Goal: Task Accomplishment & Management: Manage account settings

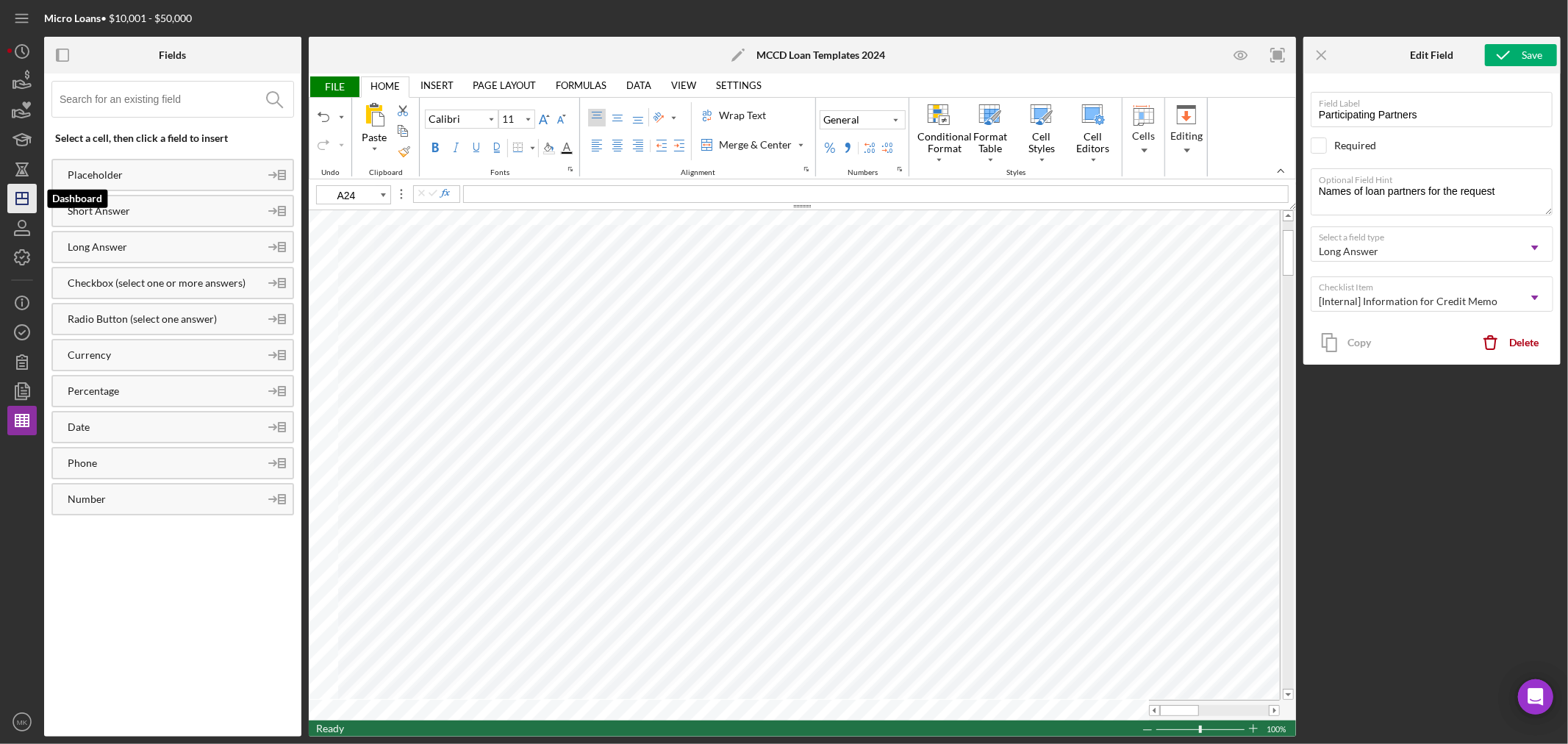
click at [23, 202] on icon "Icon/Dashboard" at bounding box center [22, 198] width 36 height 36
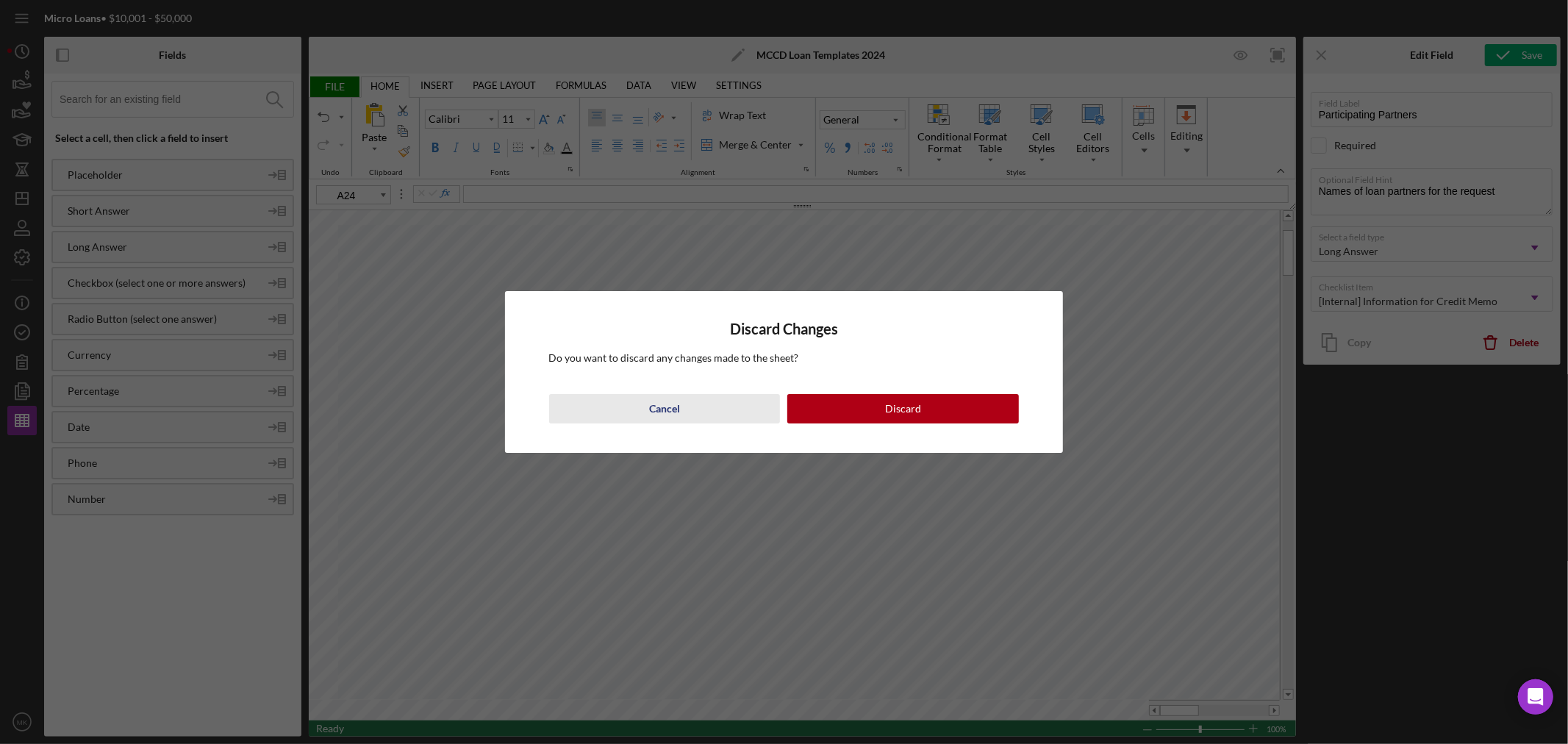
click at [682, 415] on button "Cancel" at bounding box center [665, 409] width 232 height 29
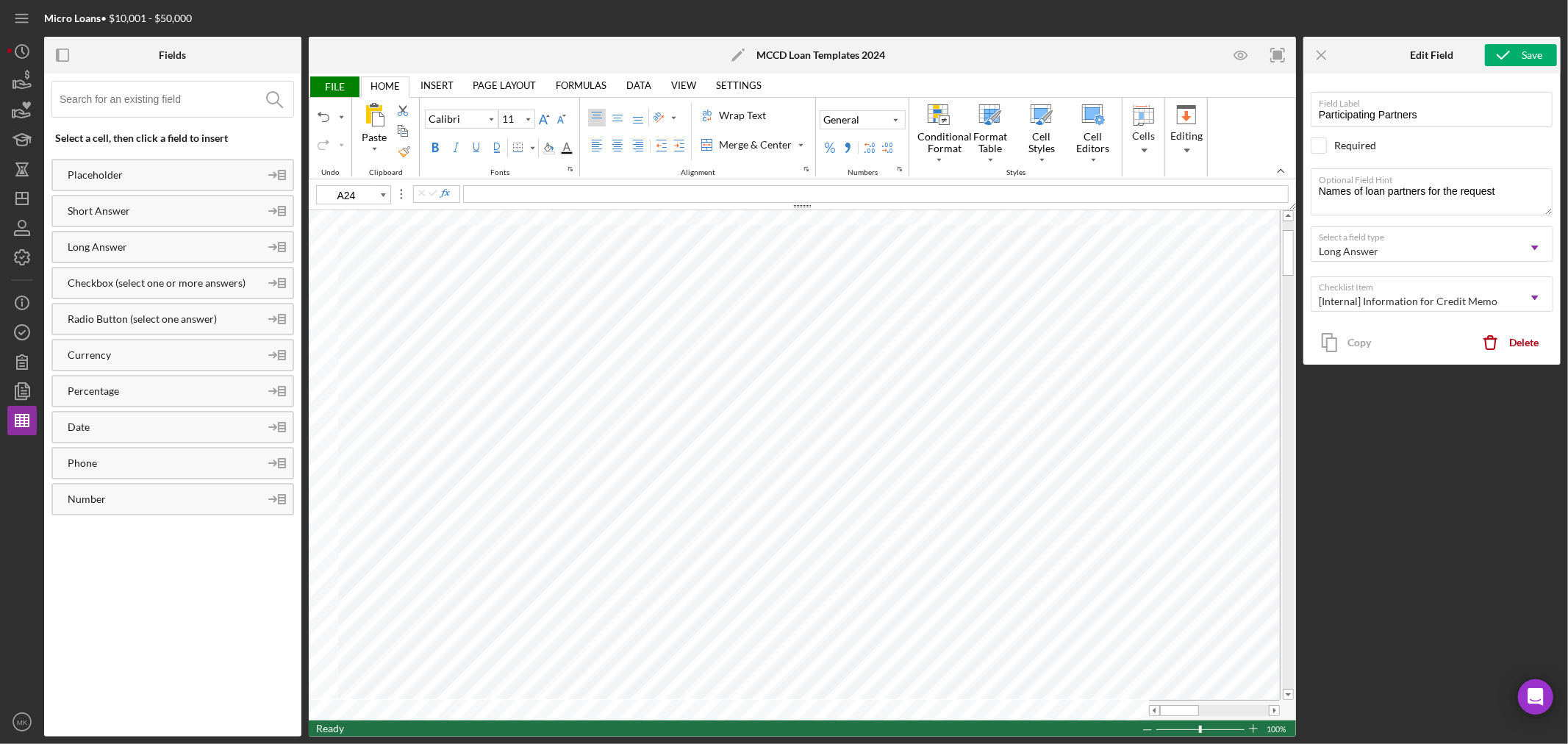
click at [329, 81] on span "FILE" at bounding box center [333, 87] width 50 height 21
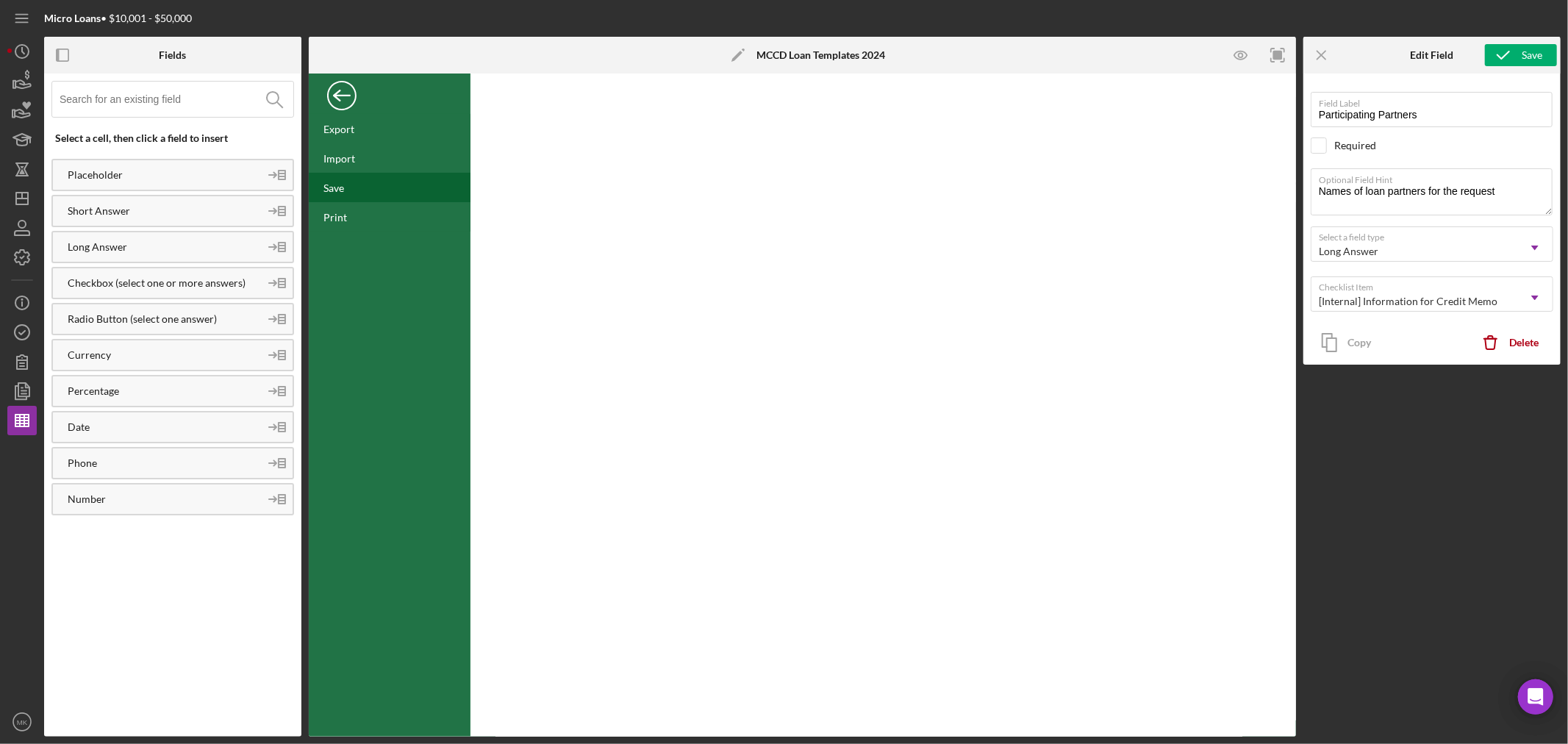
click at [349, 194] on div "Save" at bounding box center [389, 188] width 162 height 29
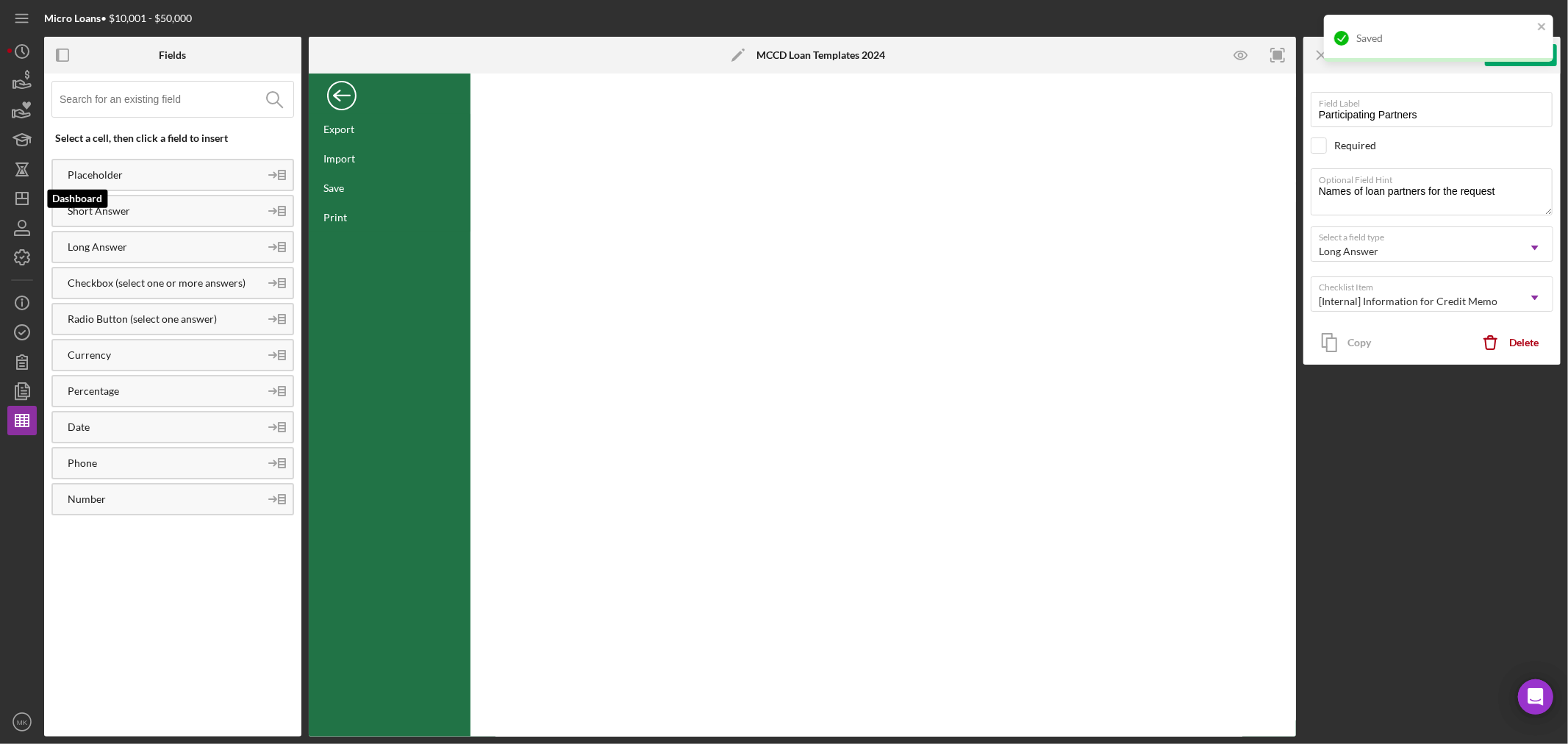
click at [19, 196] on icon "Icon/Dashboard" at bounding box center [22, 198] width 36 height 36
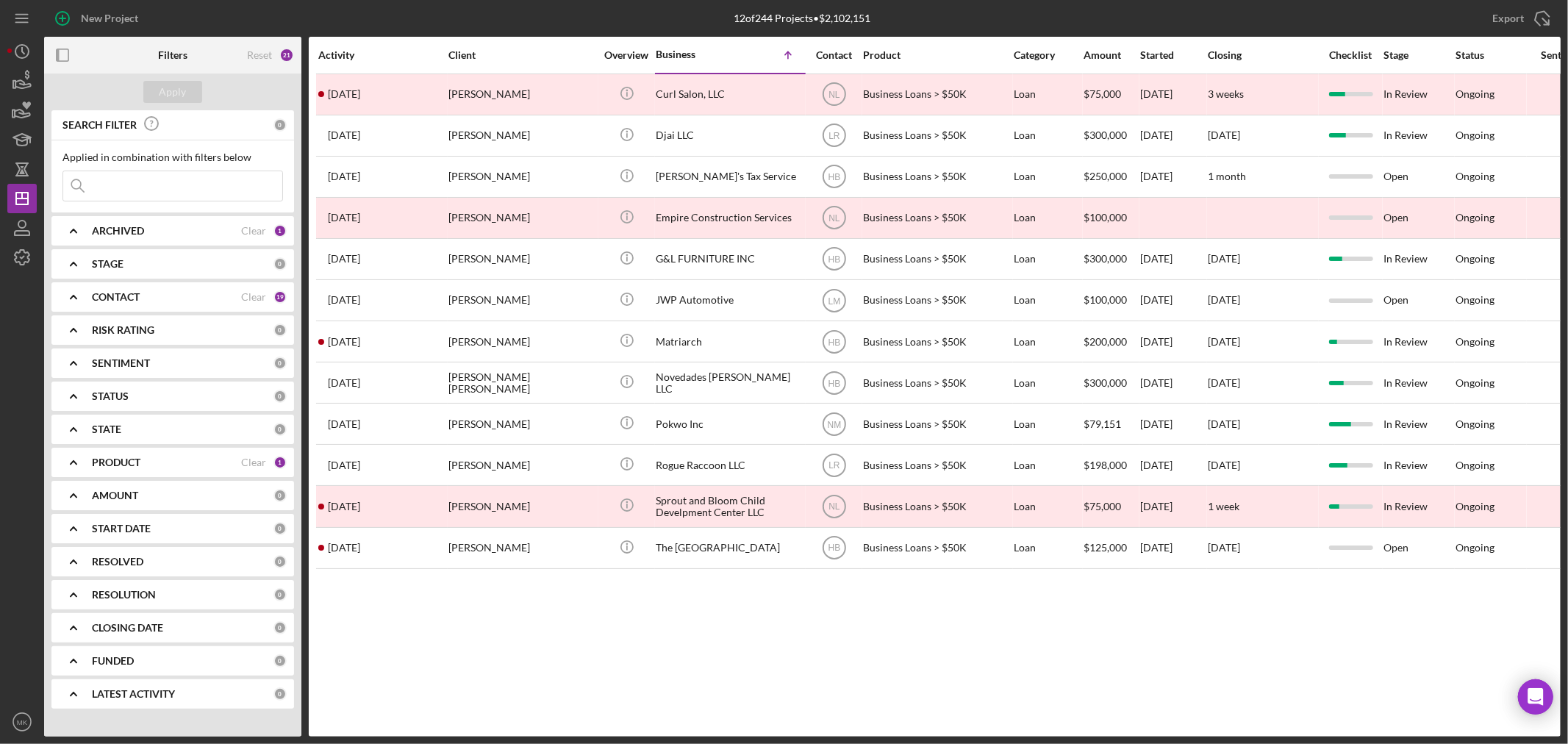
click at [112, 459] on b "PRODUCT" at bounding box center [116, 462] width 49 height 12
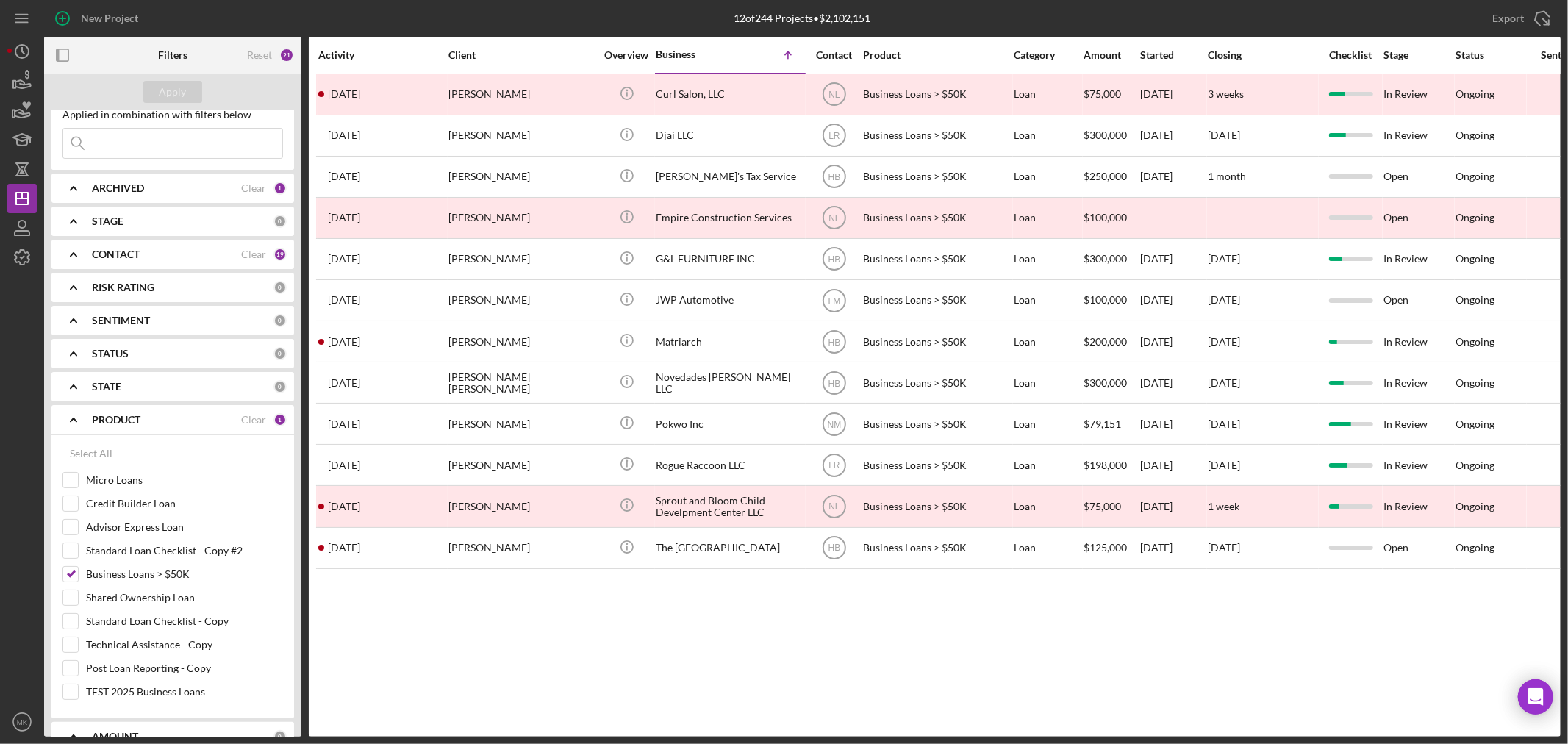
scroll to position [81, 0]
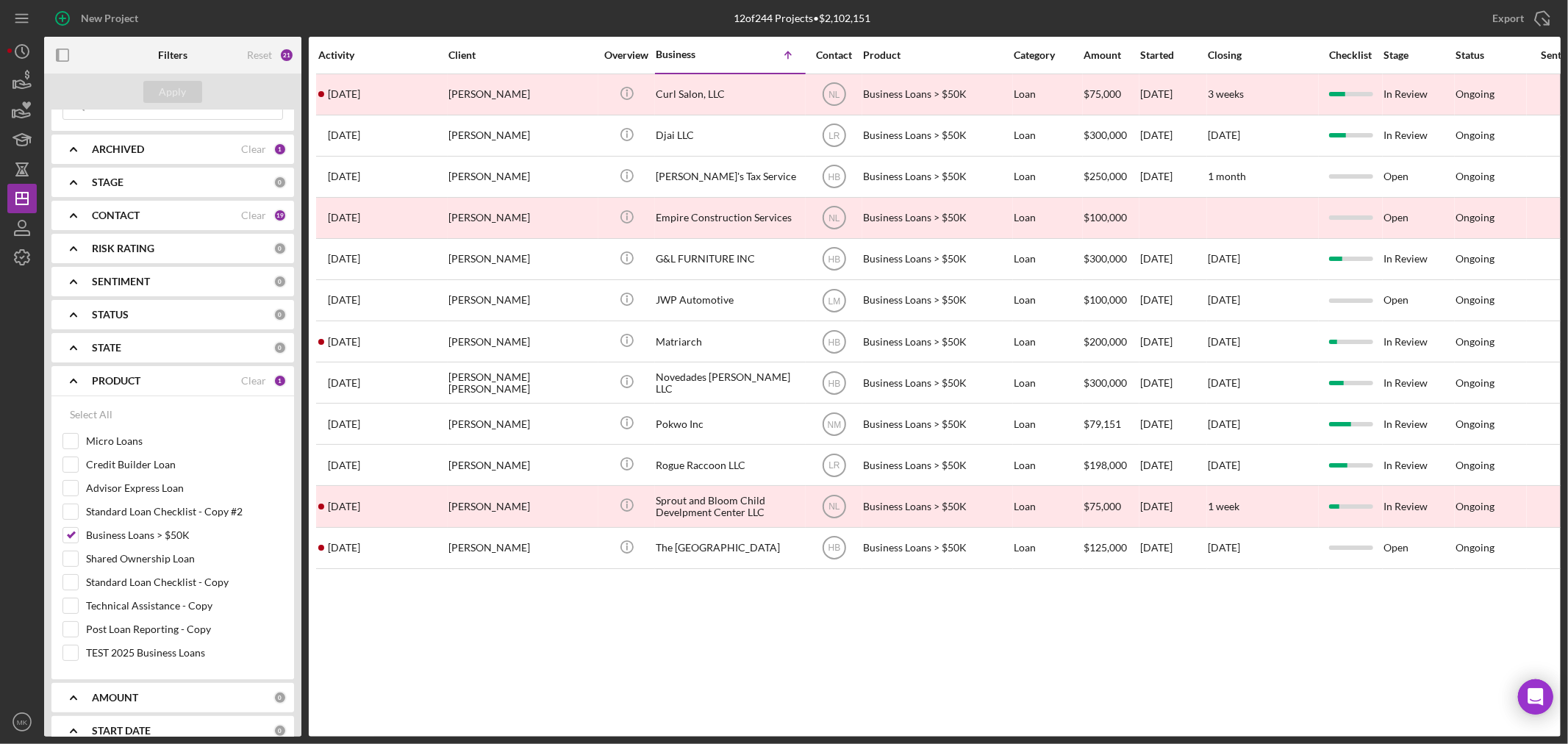
click at [199, 215] on div "CONTACT" at bounding box center [167, 215] width 149 height 12
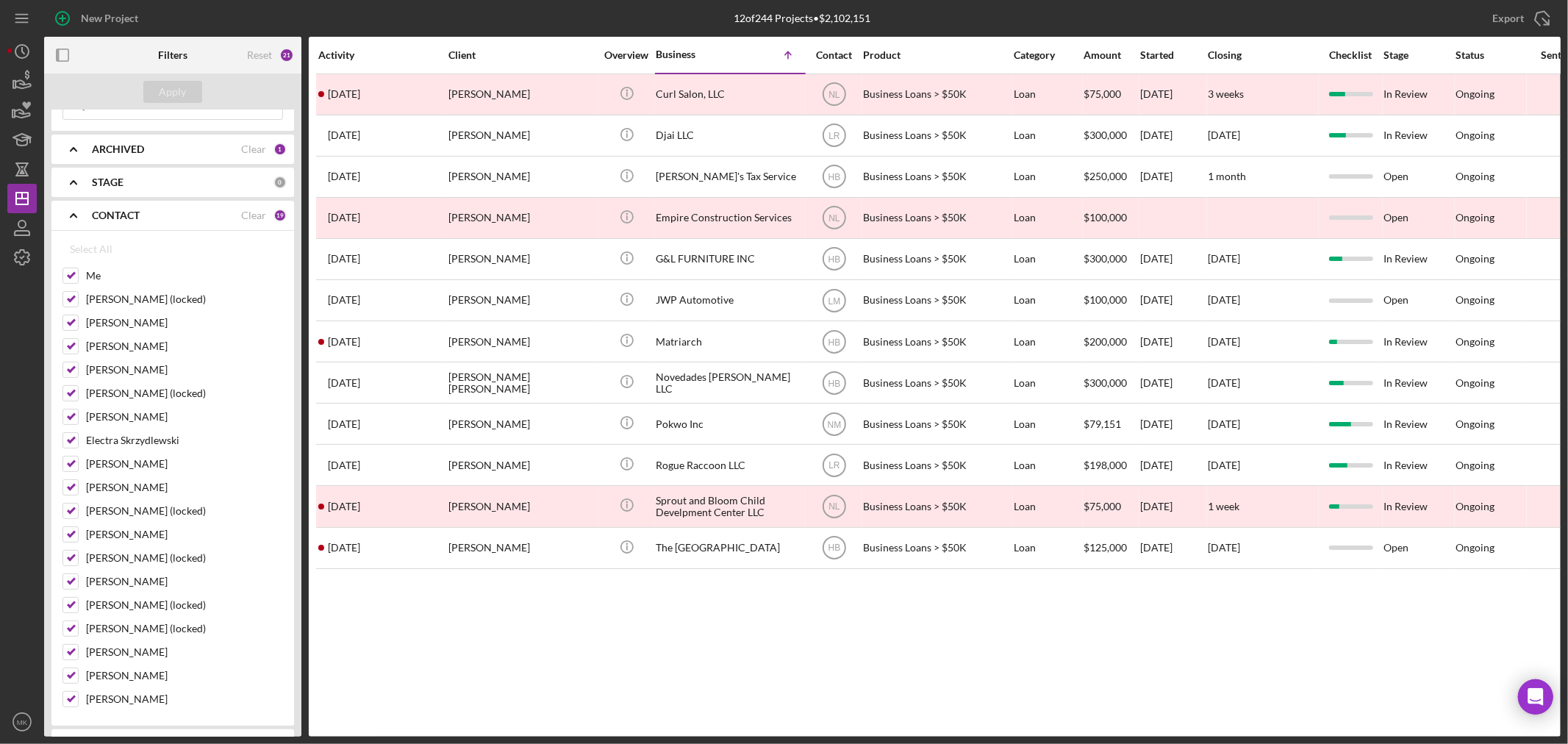
click at [181, 259] on div "Select All" at bounding box center [173, 249] width 220 height 29
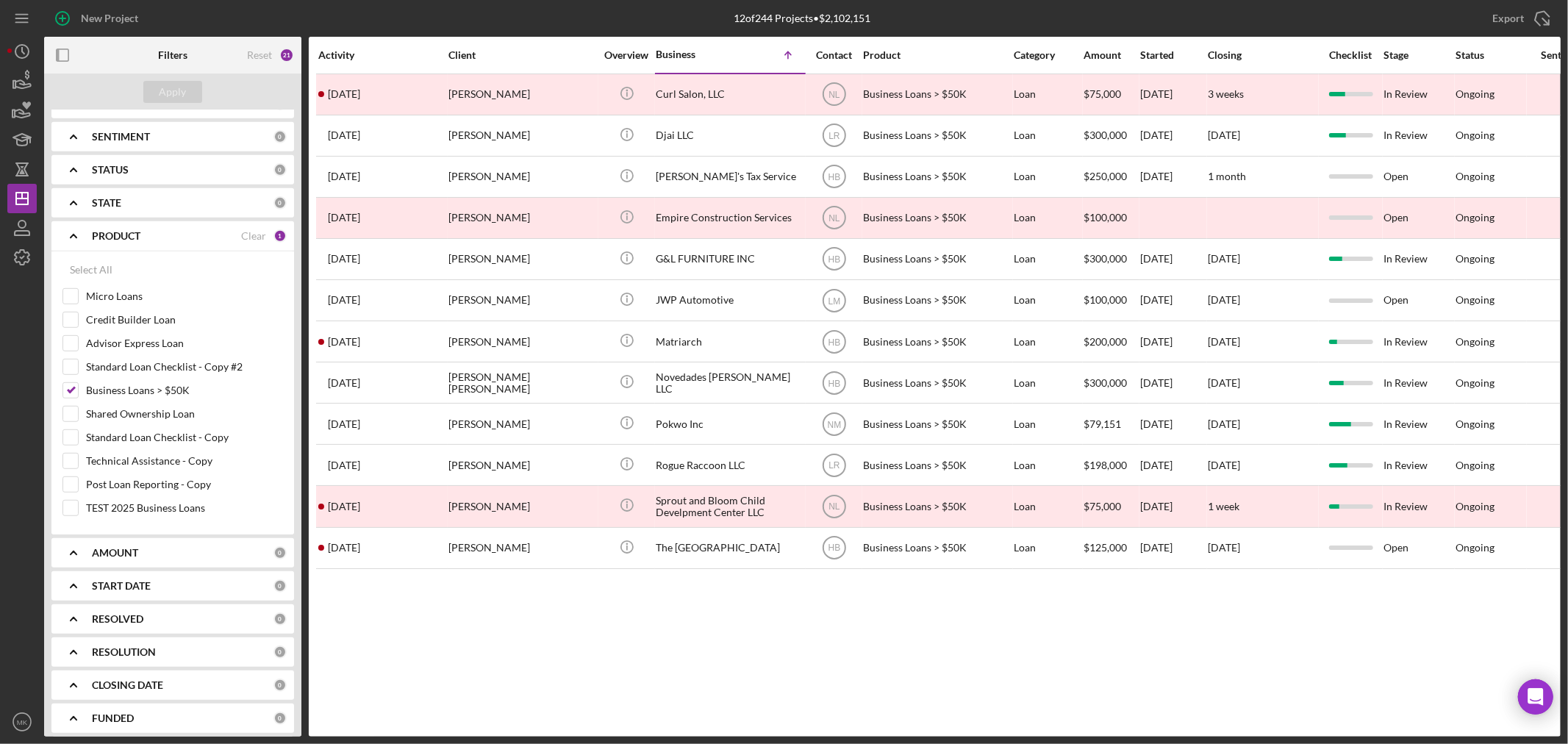
scroll to position [686, 0]
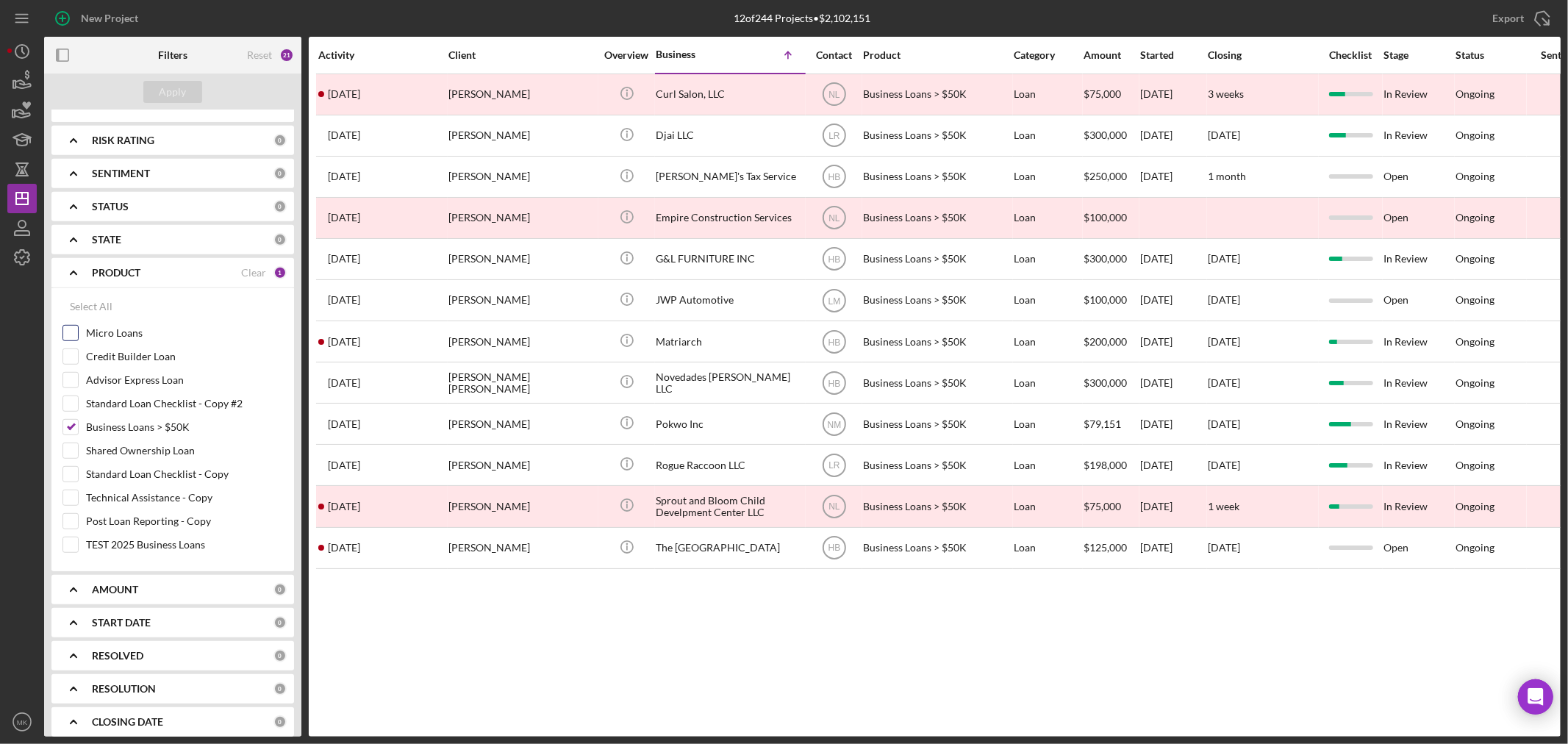
click at [75, 337] on input "Micro Loans" at bounding box center [71, 333] width 15 height 15
checkbox input "true"
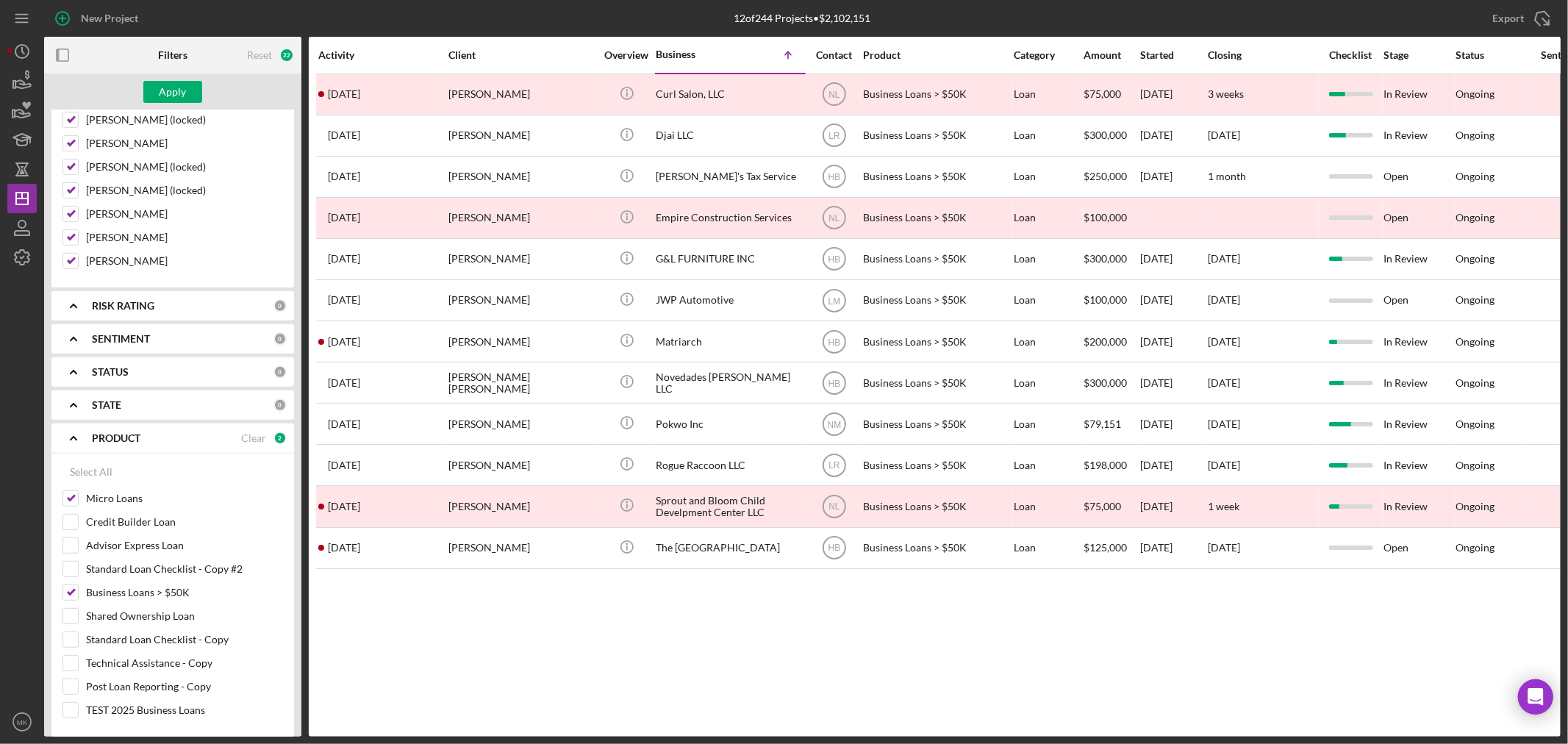
scroll to position [195, 0]
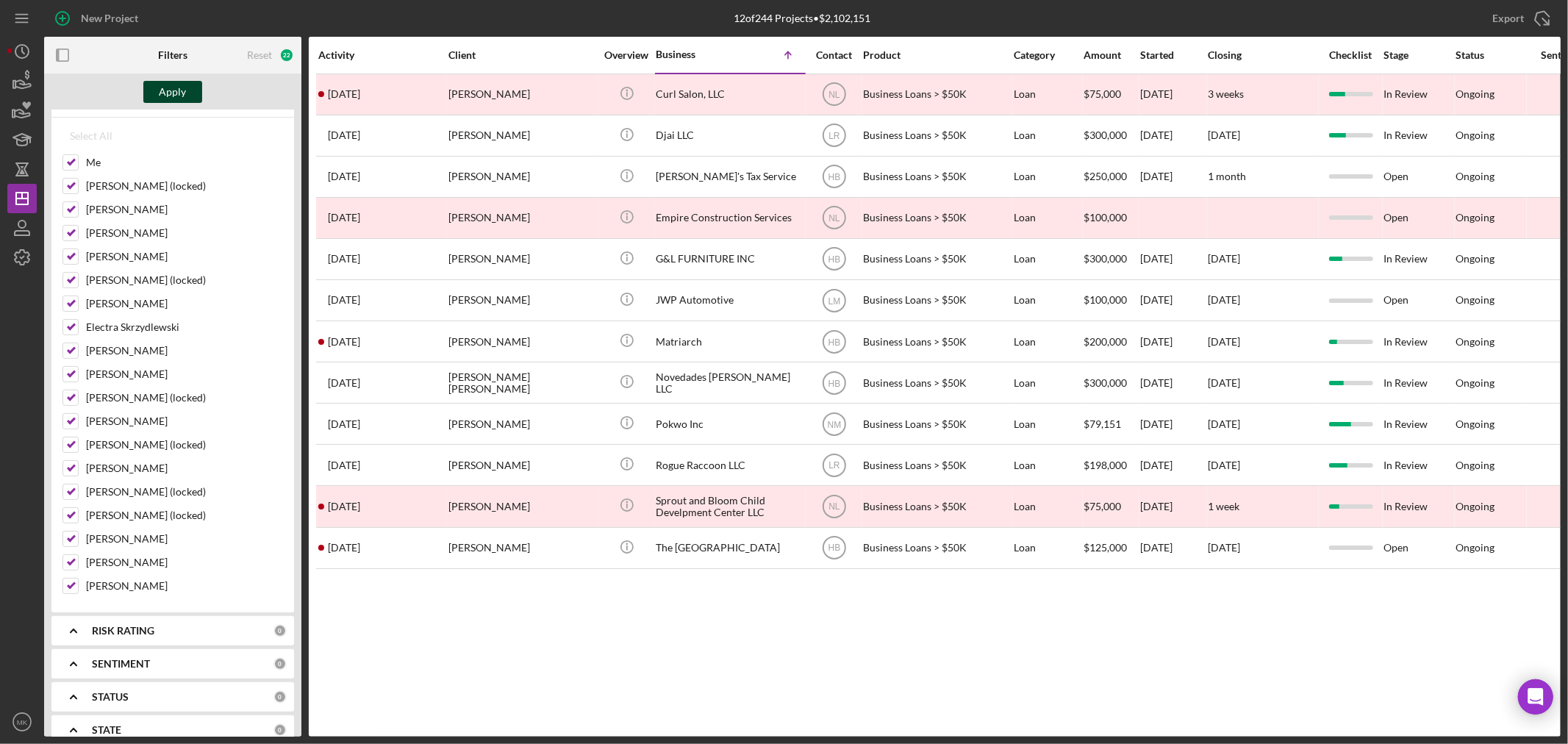
click at [169, 93] on div "Apply" at bounding box center [173, 92] width 27 height 22
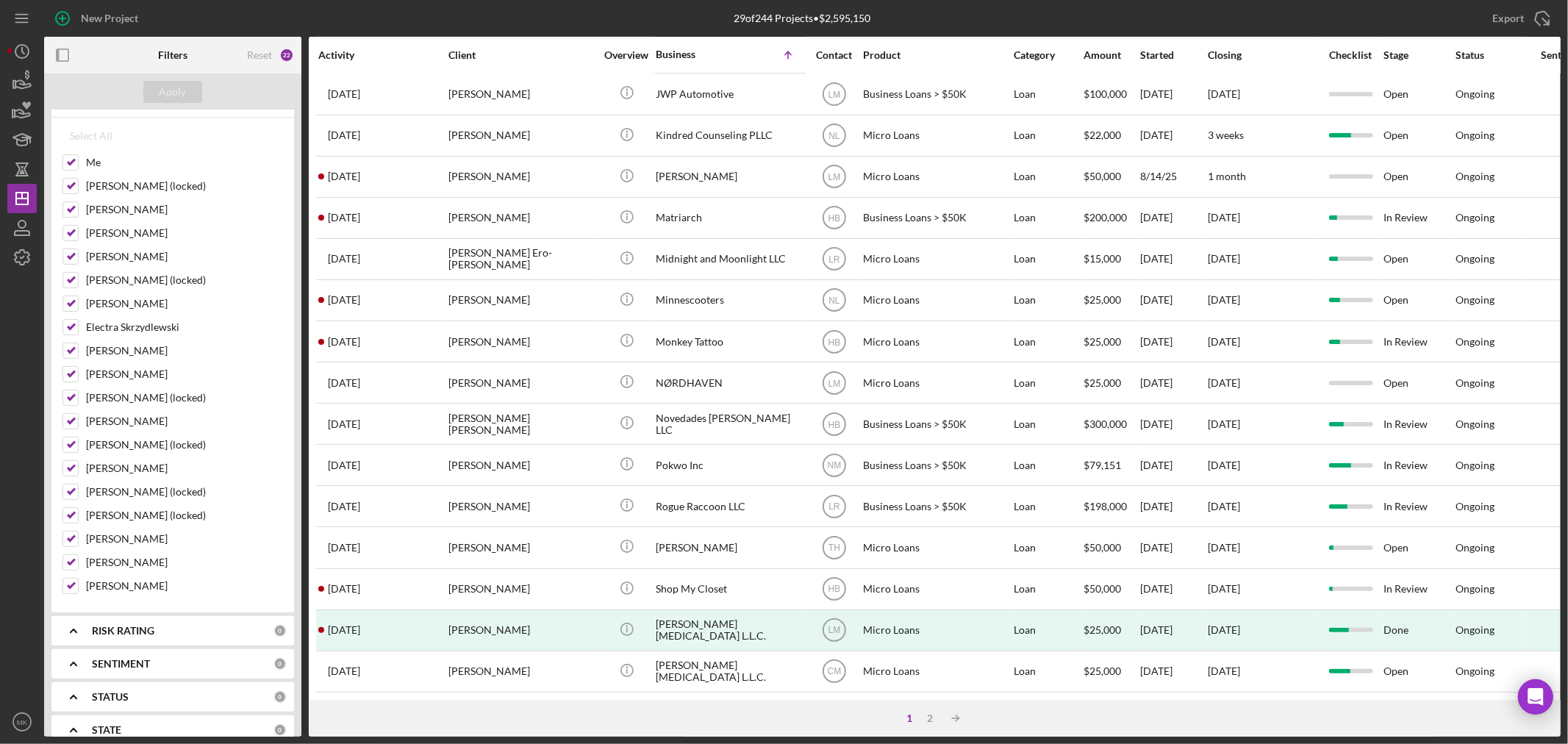
scroll to position [440, 0]
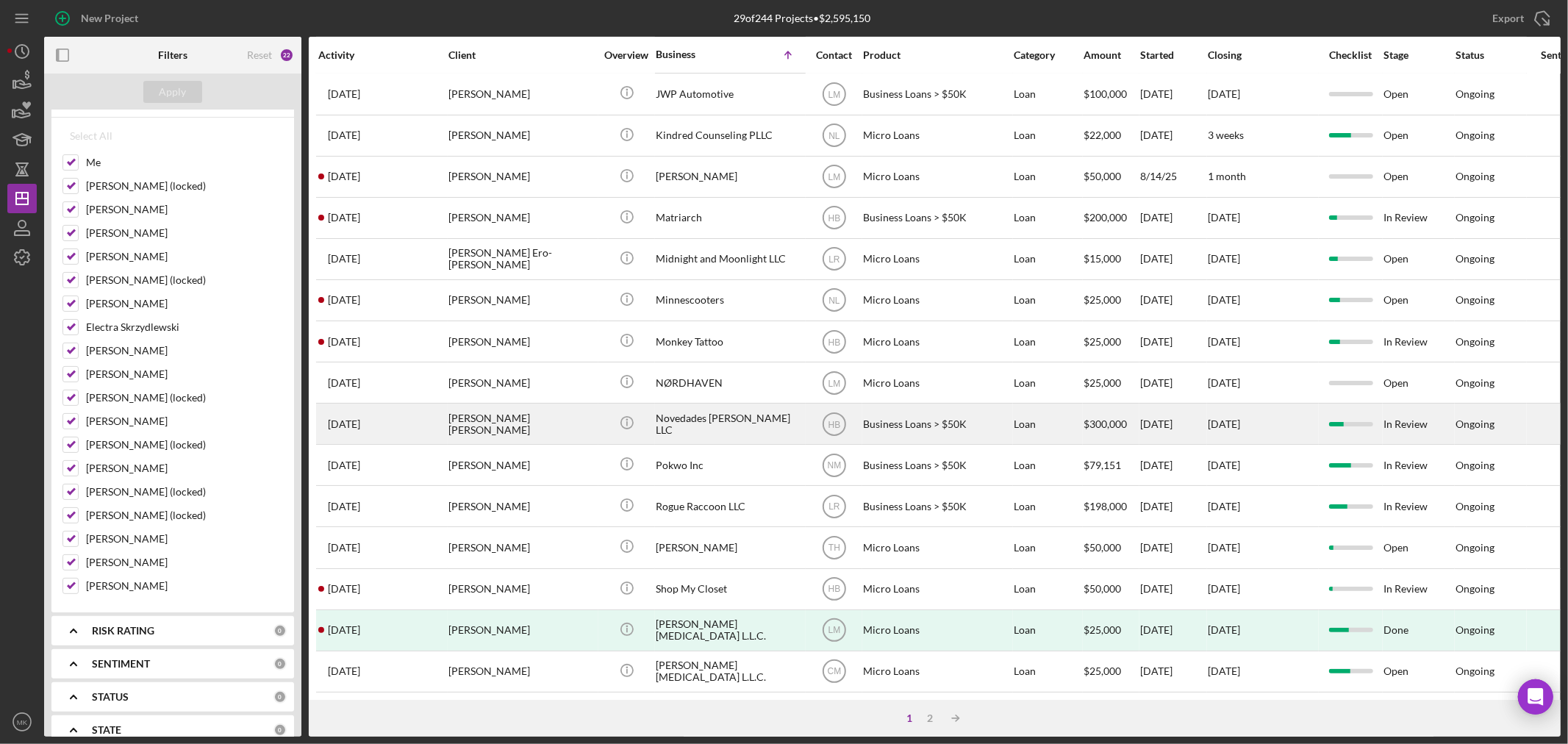
click at [718, 407] on div "Novedades [PERSON_NAME] LLC" at bounding box center [730, 424] width 147 height 39
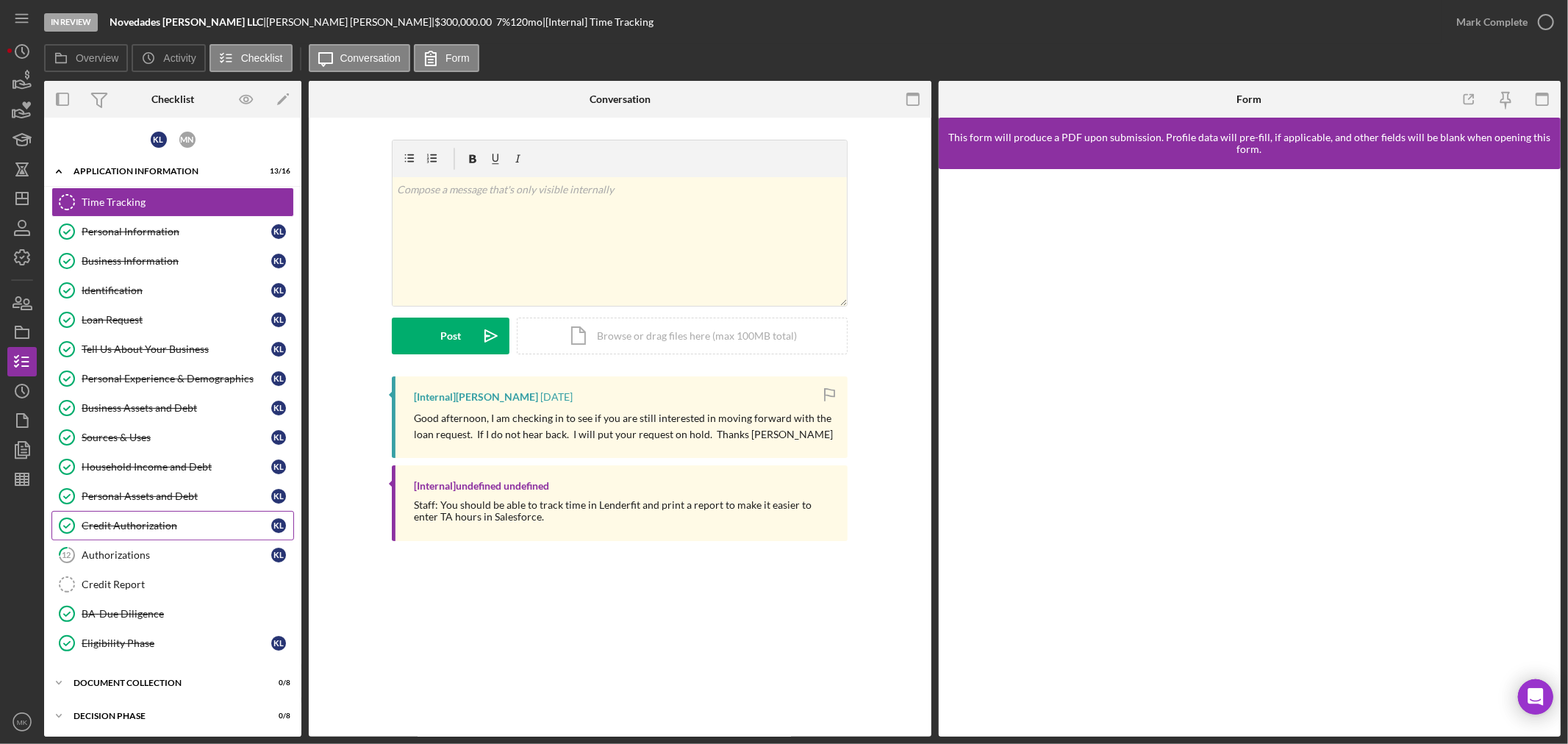
click at [199, 525] on div "Credit Authorization" at bounding box center [176, 525] width 190 height 12
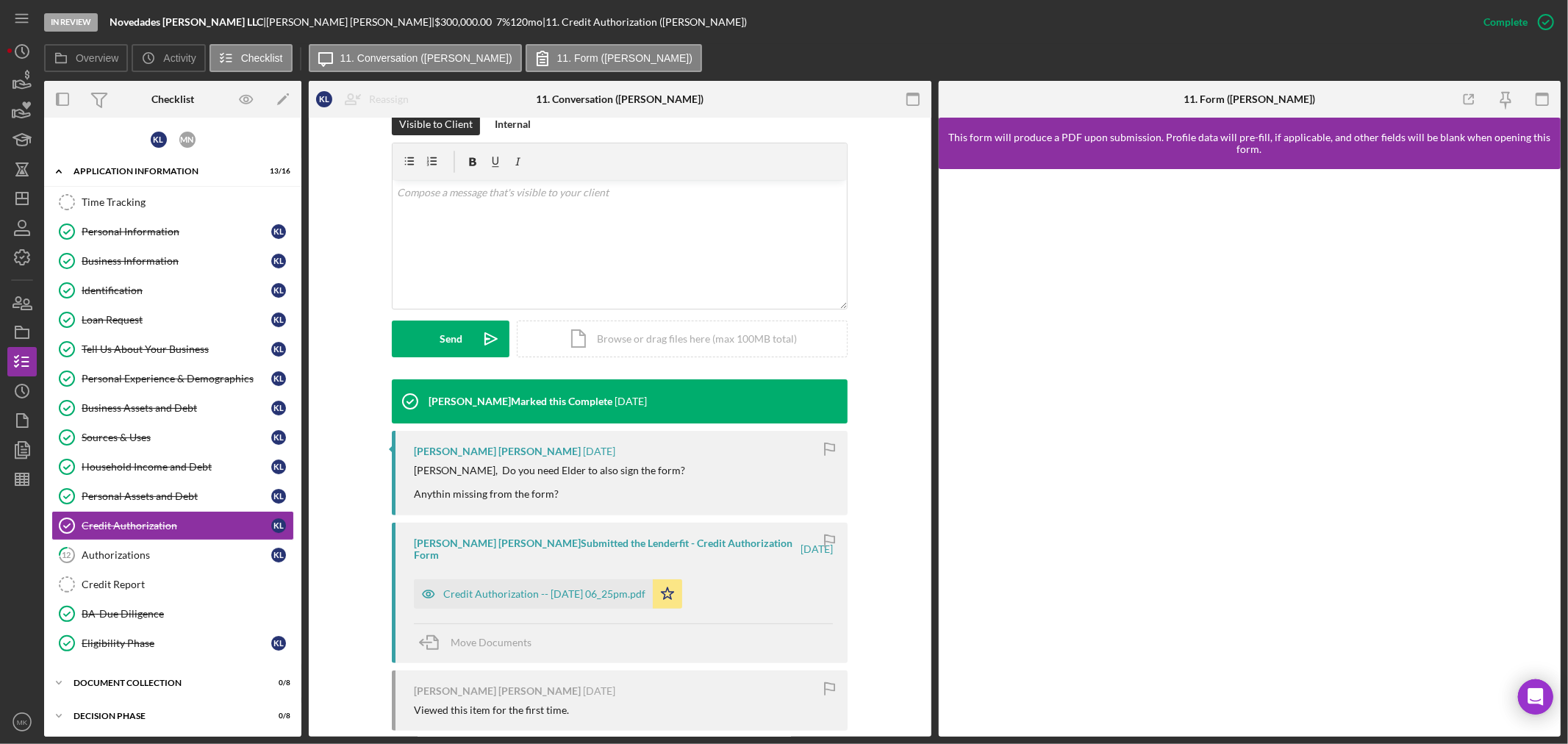
scroll to position [324, 0]
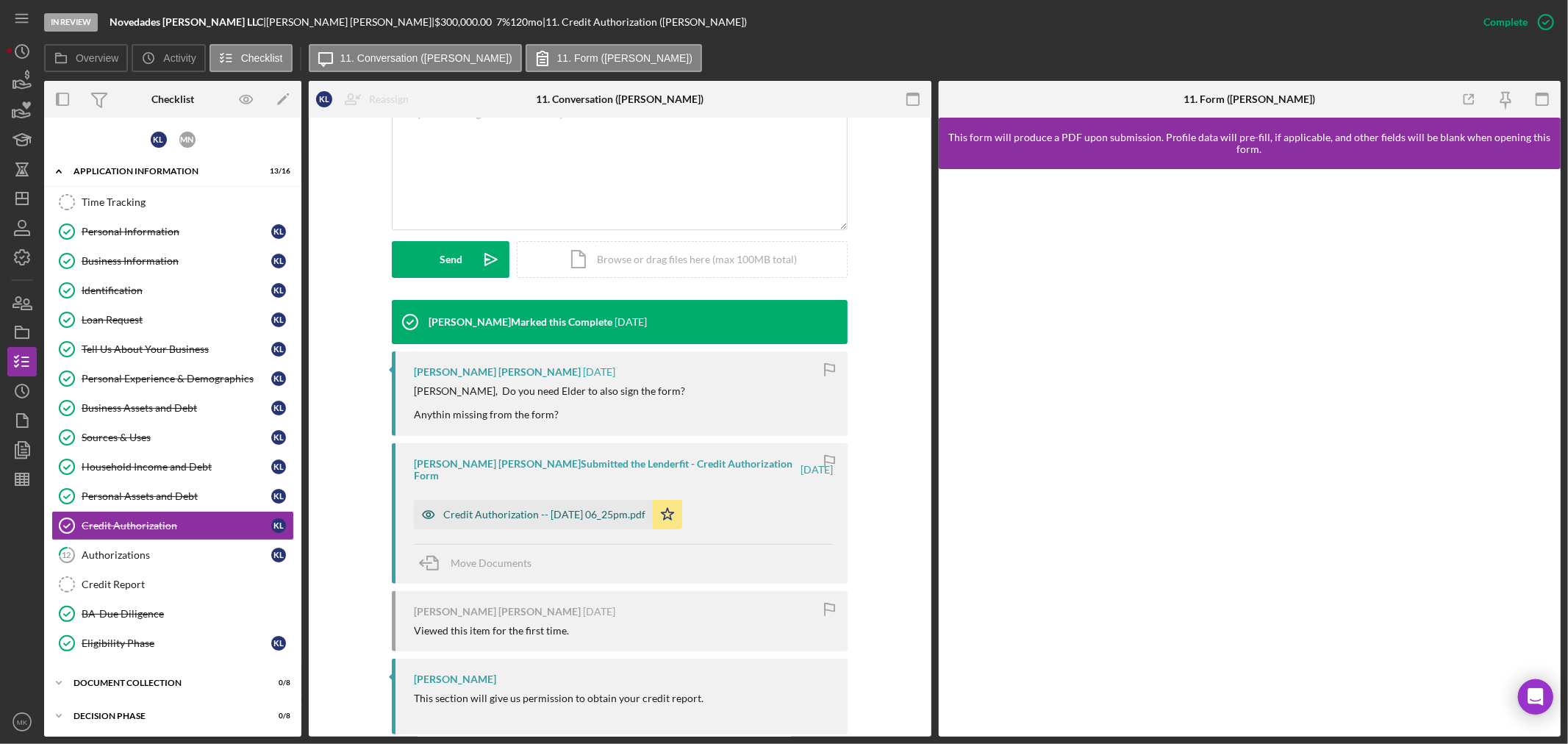
click at [604, 509] on div "Credit Authorization -- [DATE] 06_25pm.pdf" at bounding box center [544, 514] width 202 height 12
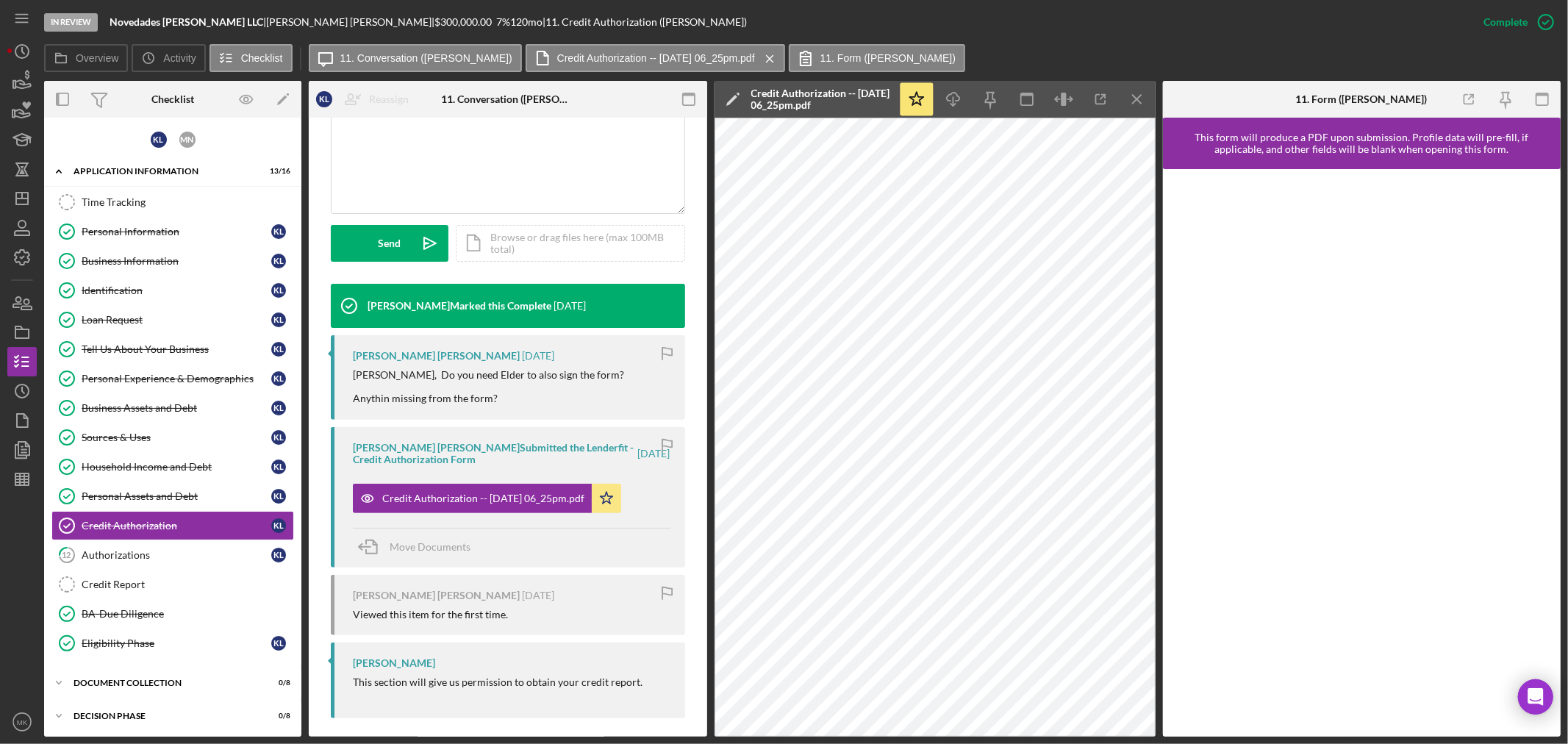
scroll to position [351, 0]
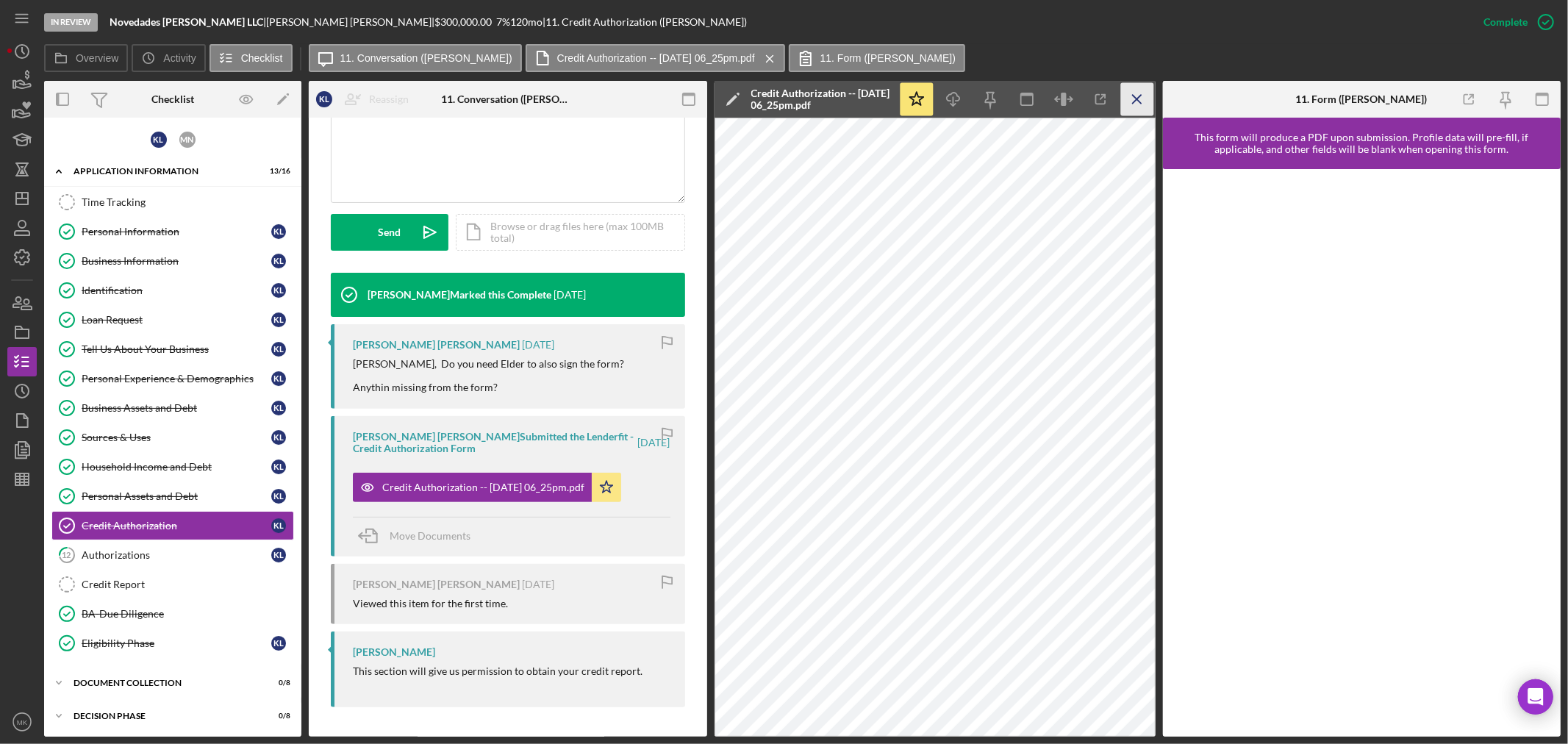
click at [1141, 95] on icon "Icon/Menu Close" at bounding box center [1137, 99] width 33 height 33
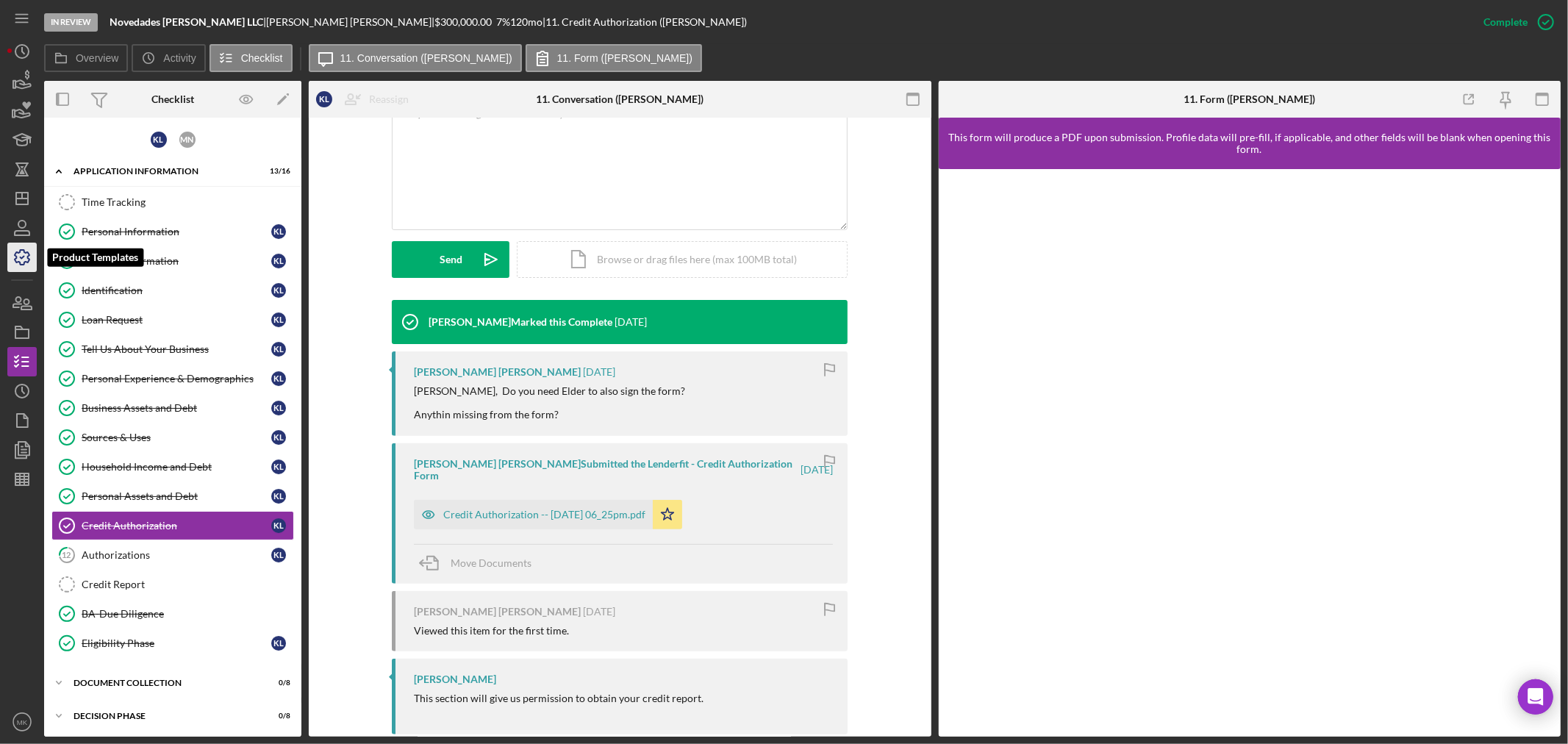
click at [25, 258] on icon "button" at bounding box center [22, 257] width 36 height 36
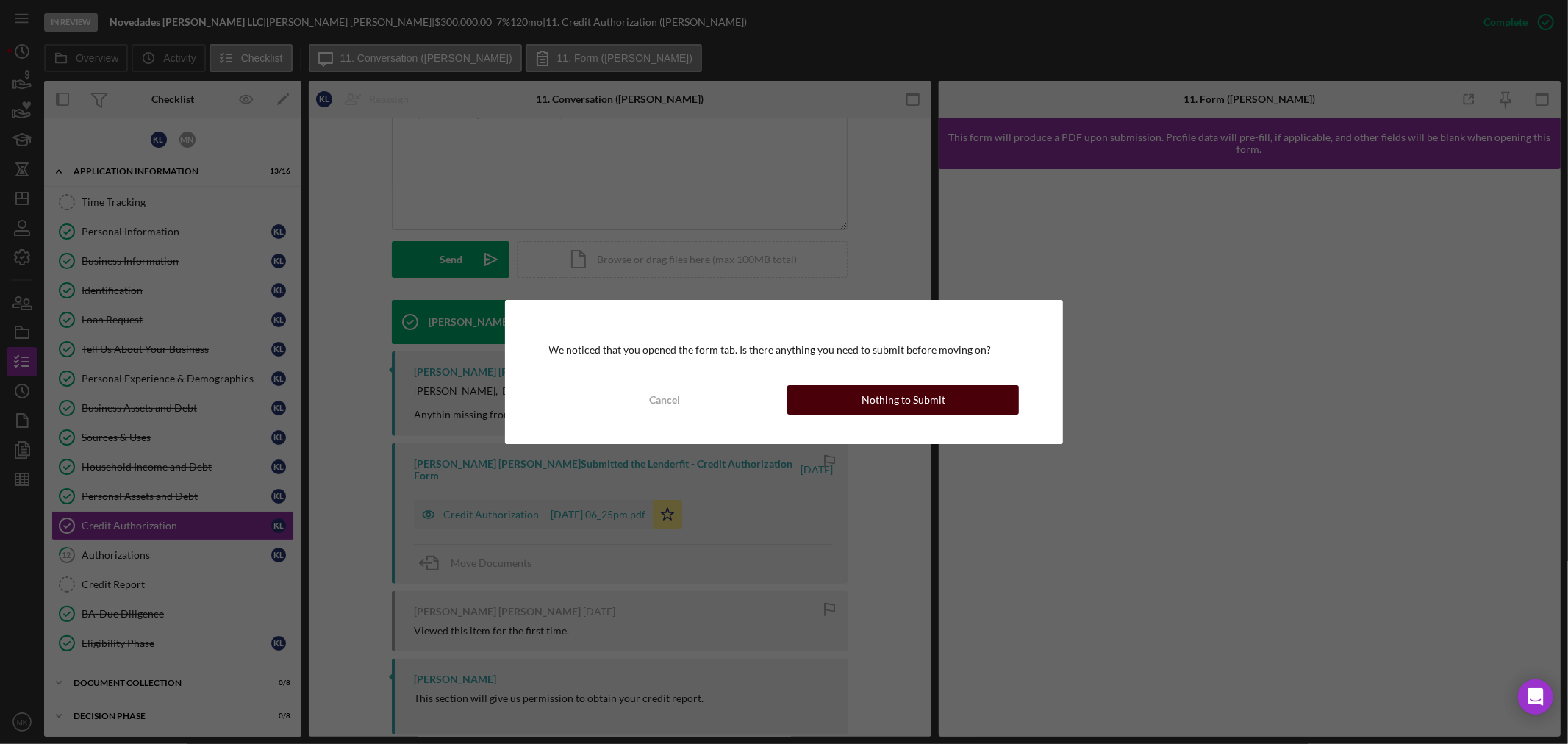
click at [925, 398] on div "Nothing to Submit" at bounding box center [903, 400] width 84 height 29
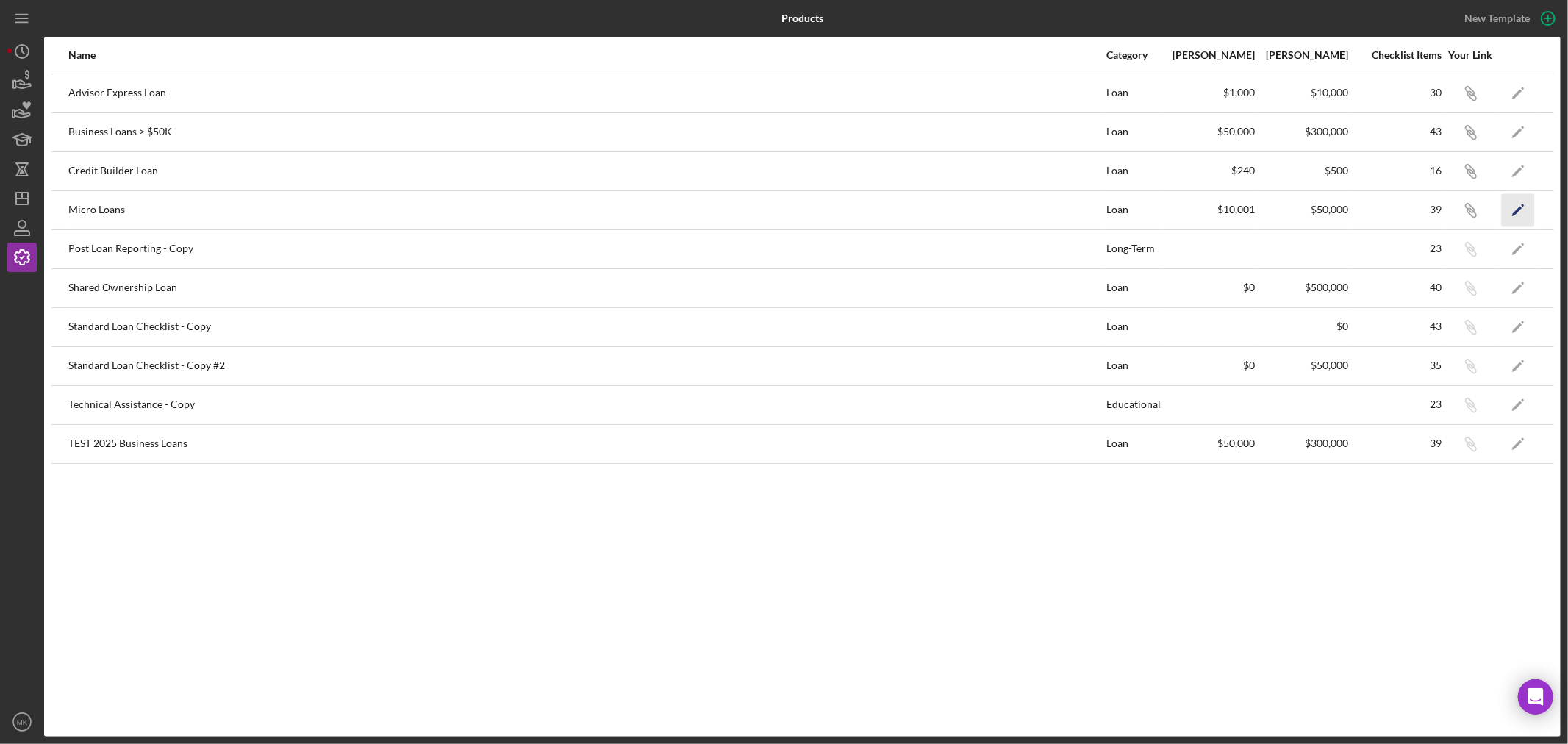
click at [1515, 208] on icon "Icon/Edit" at bounding box center [1518, 209] width 33 height 33
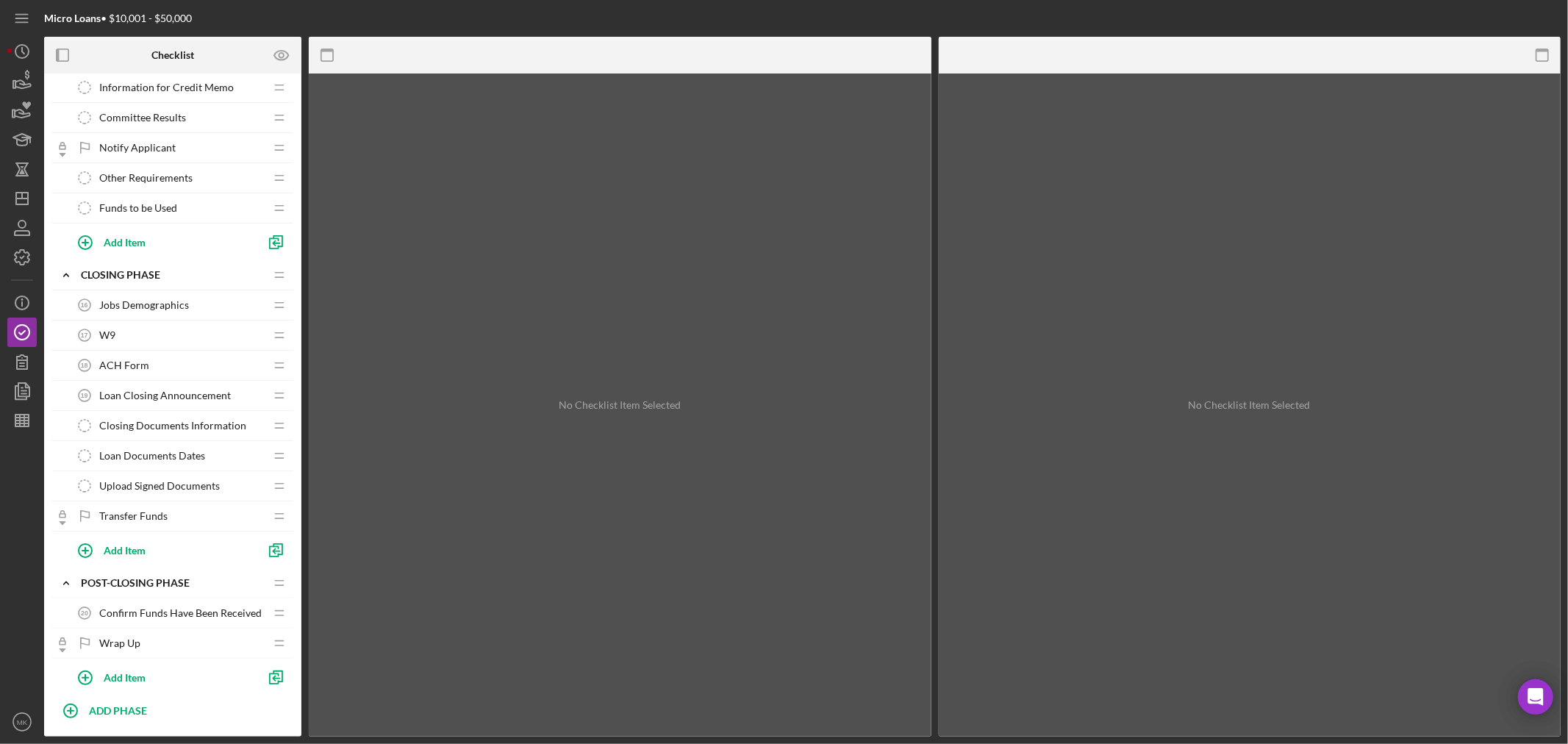
scroll to position [899, 0]
click at [157, 206] on span "Funds to be Used" at bounding box center [138, 205] width 78 height 12
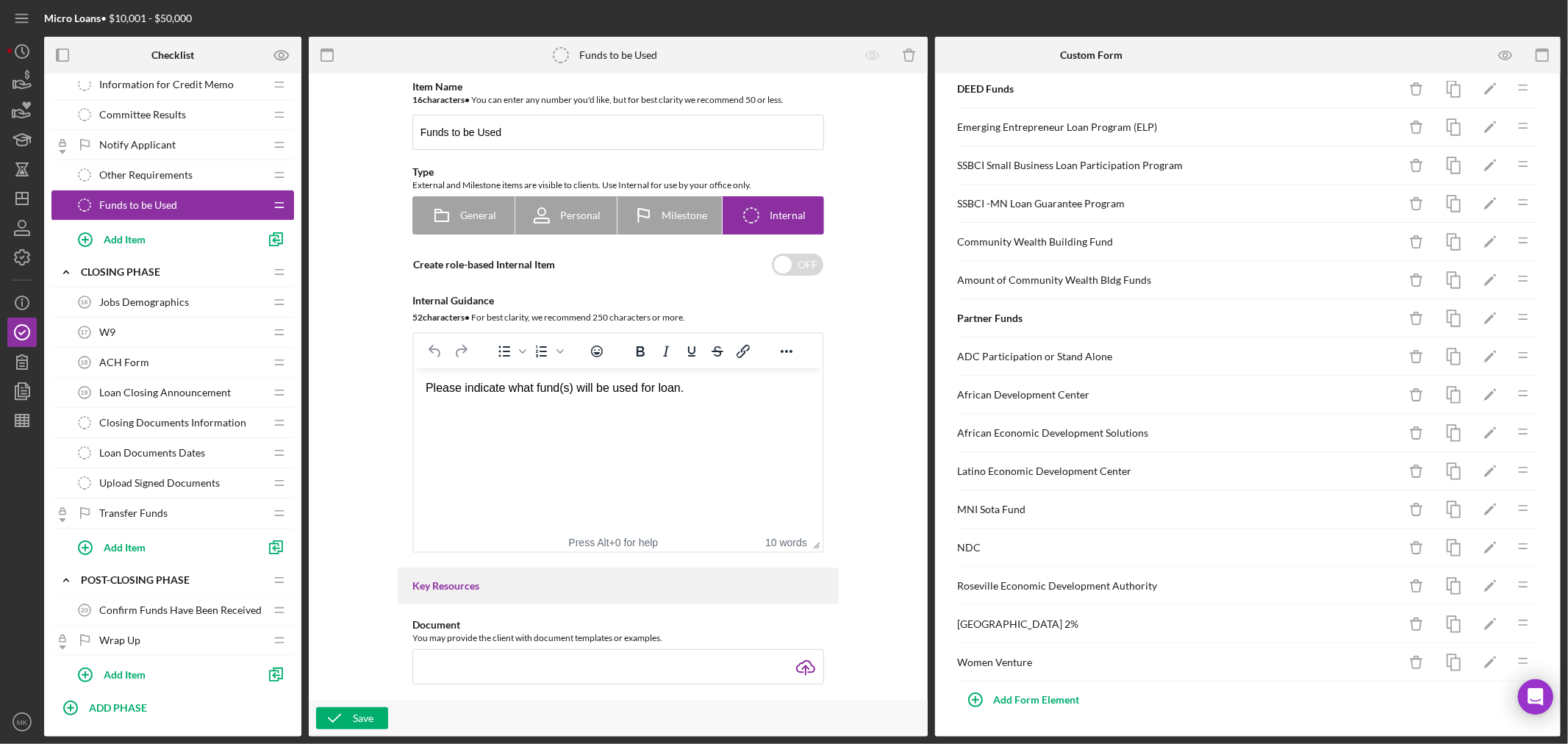
scroll to position [374, 0]
click at [1445, 314] on icon "button" at bounding box center [1454, 319] width 33 height 33
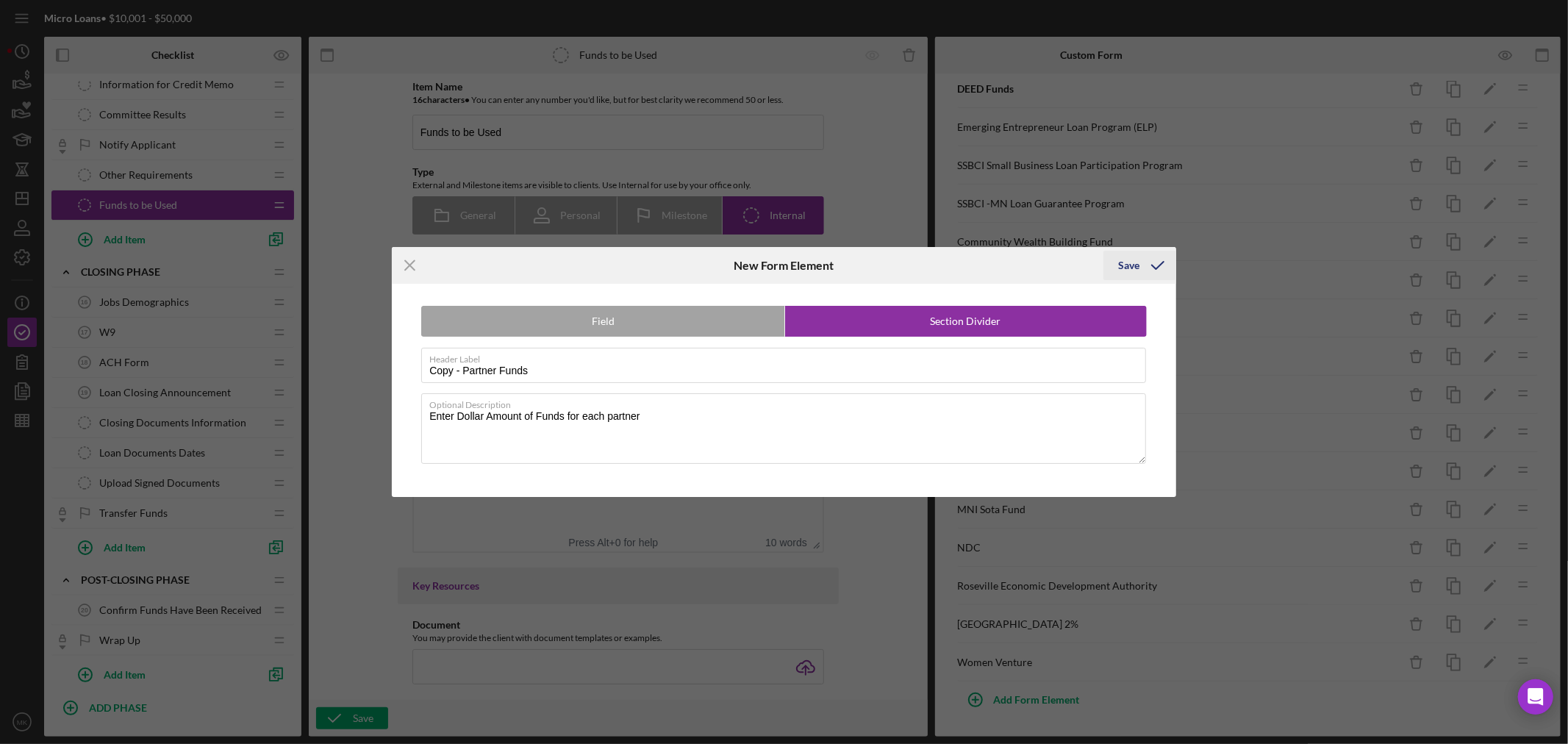
click at [1132, 267] on div "Save" at bounding box center [1128, 265] width 21 height 29
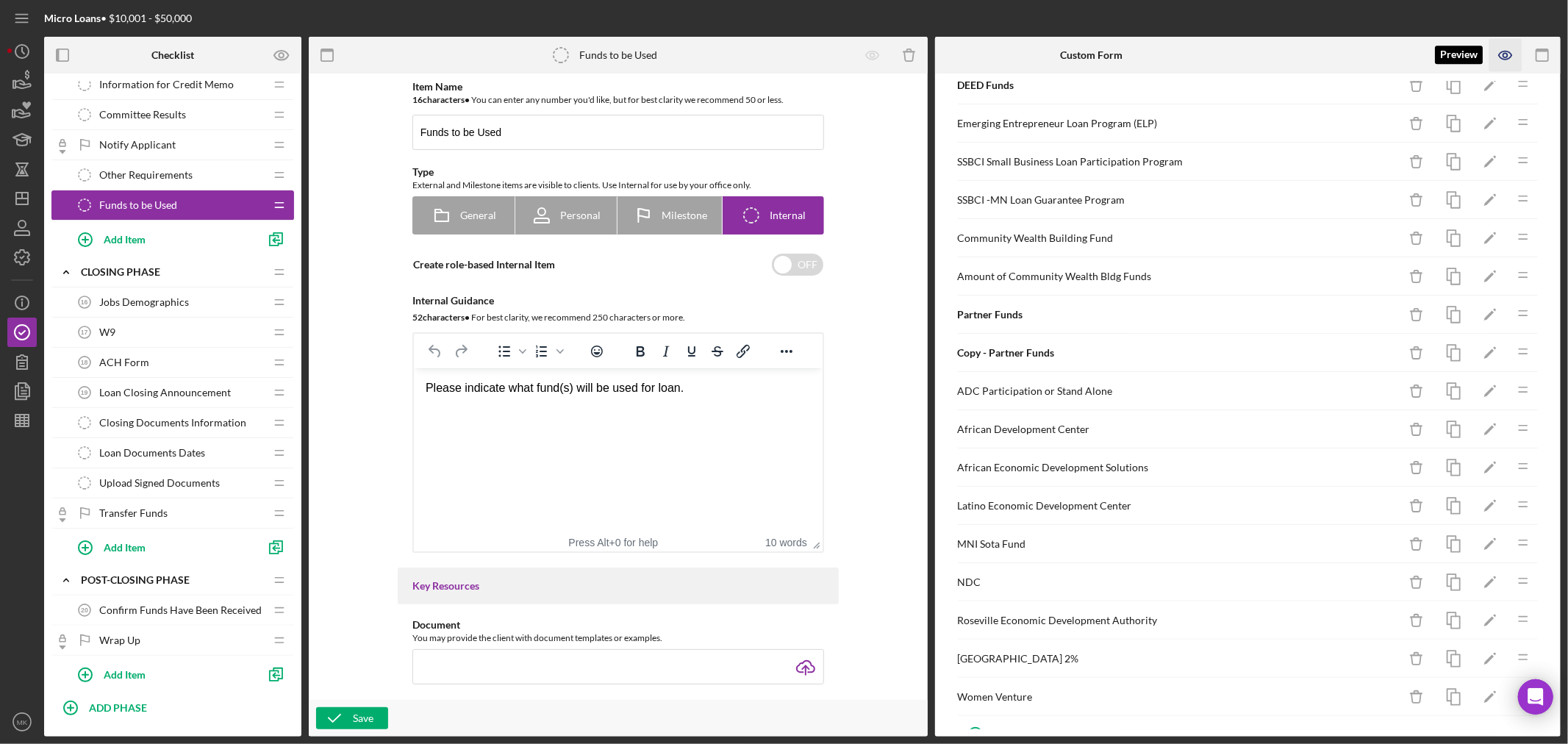
click at [1508, 51] on icon "button" at bounding box center [1505, 55] width 13 height 8
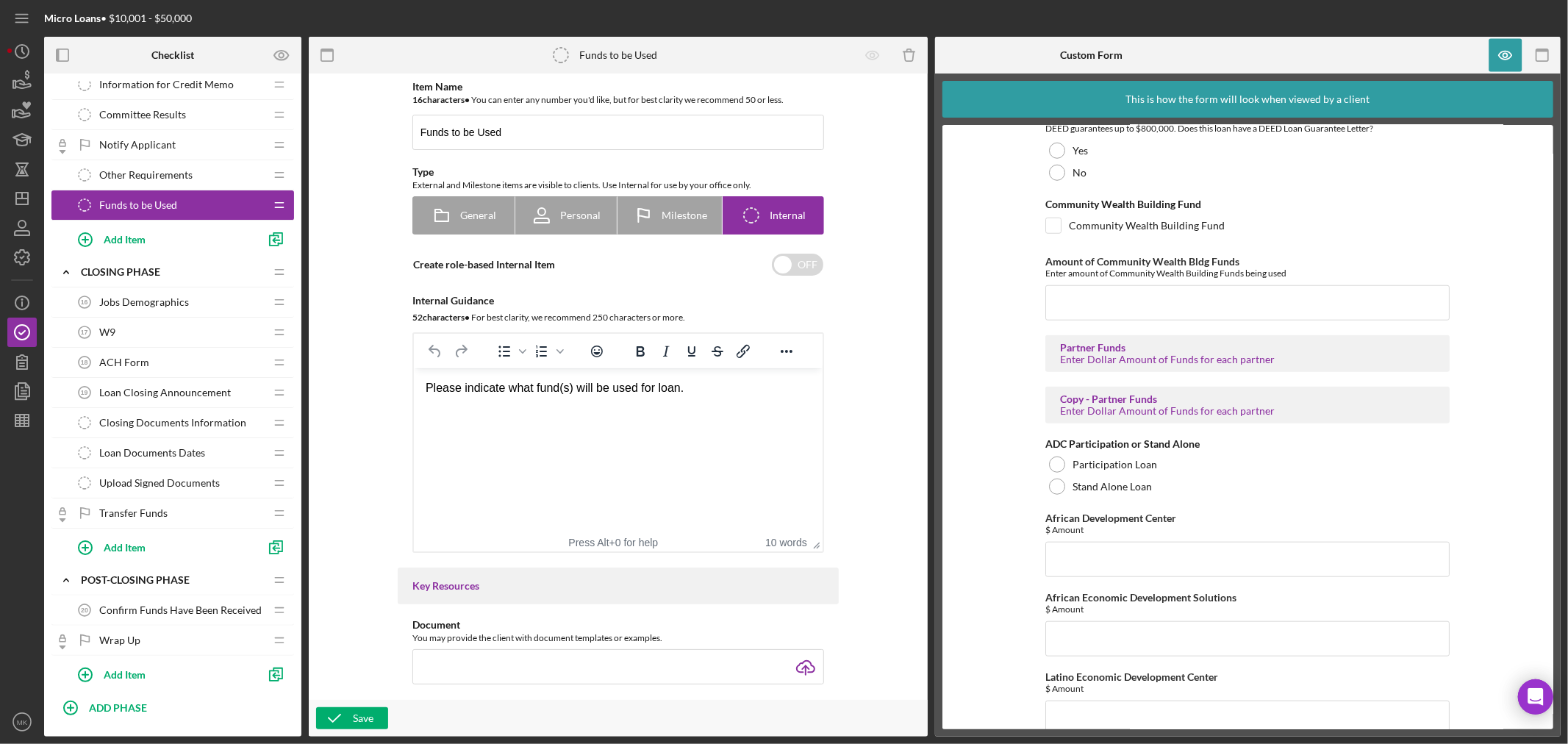
scroll to position [1115, 0]
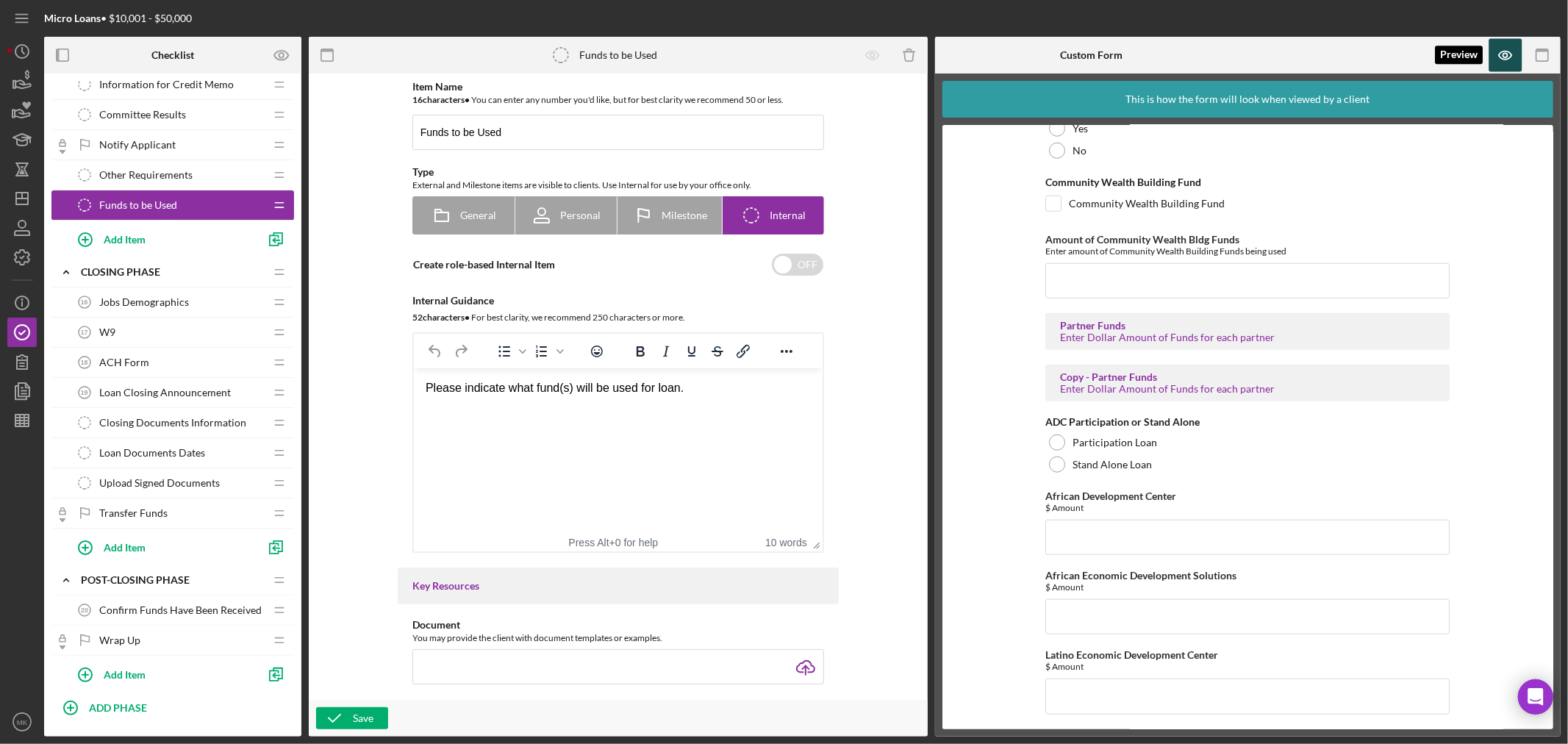
click at [1509, 54] on icon "button" at bounding box center [1506, 55] width 33 height 33
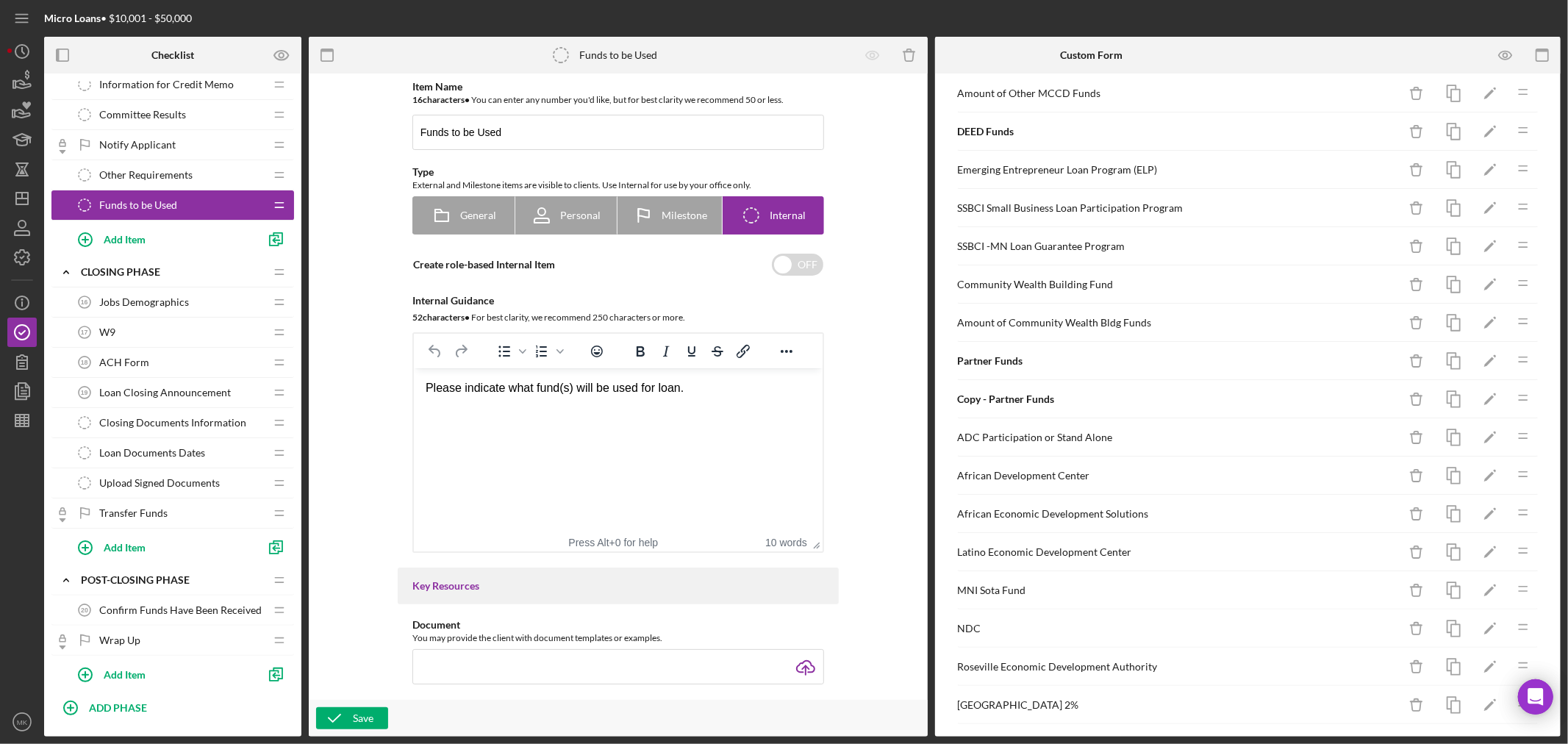
scroll to position [408, 0]
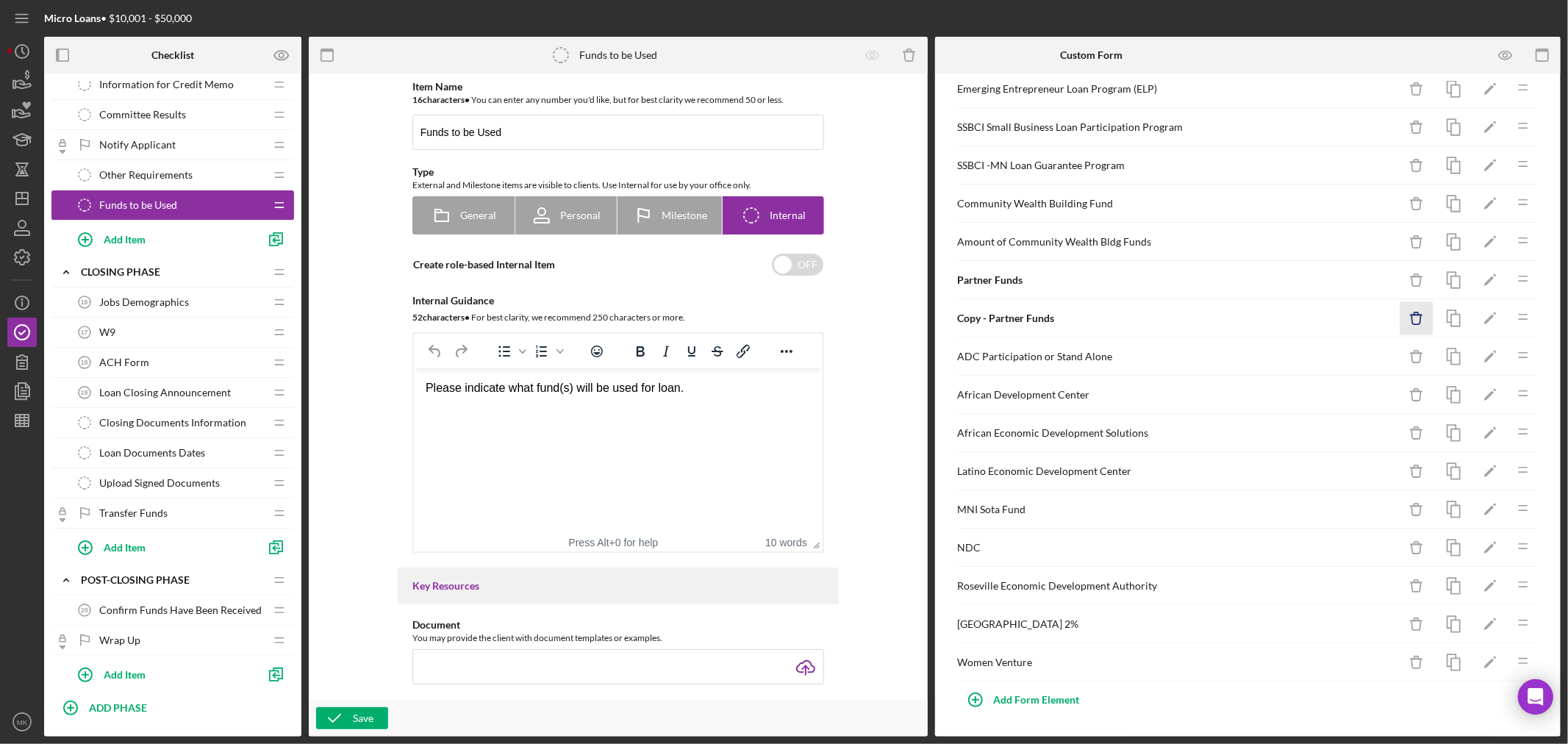
click at [1404, 320] on icon "Icon/Delete" at bounding box center [1417, 319] width 33 height 33
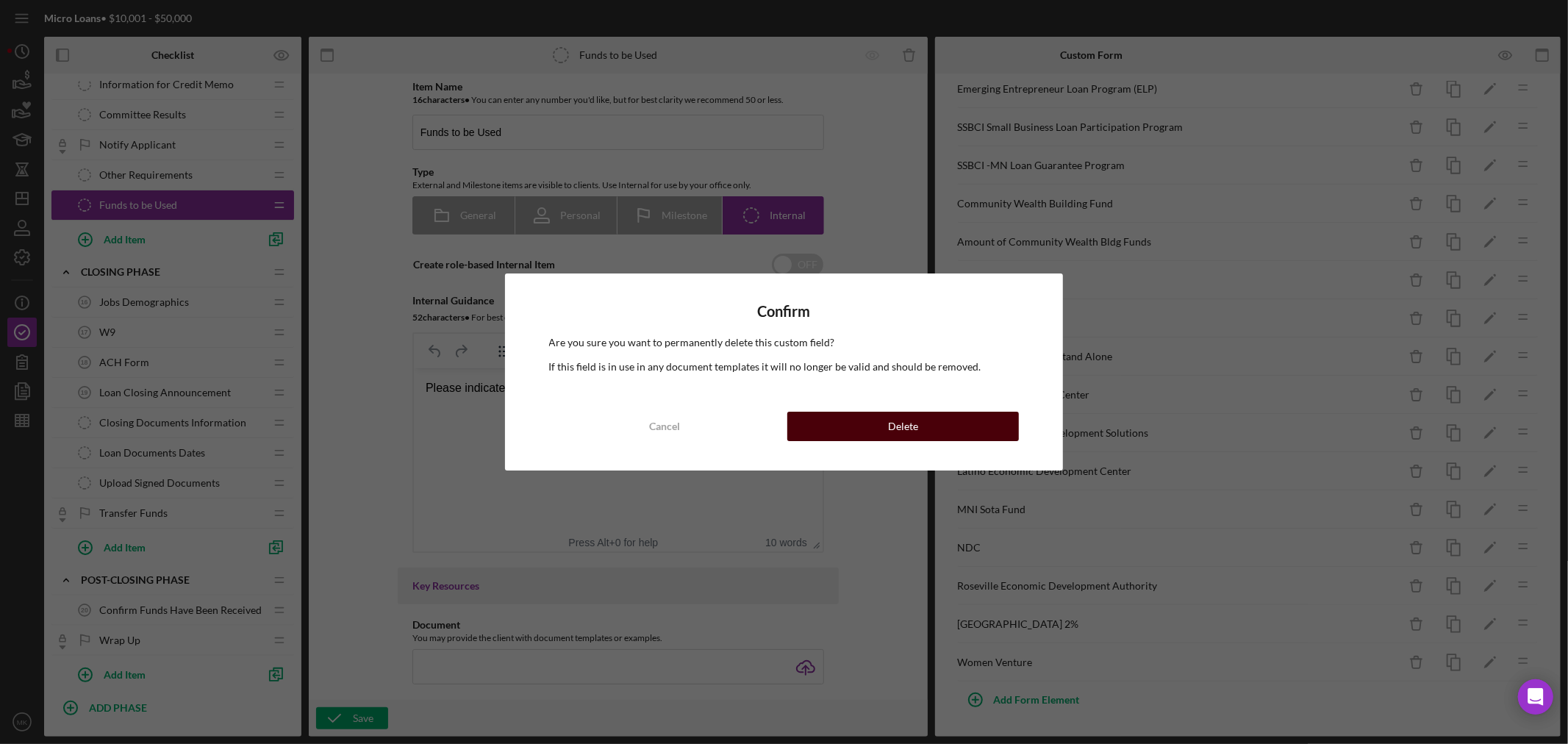
click at [917, 429] on div "Delete" at bounding box center [903, 427] width 30 height 29
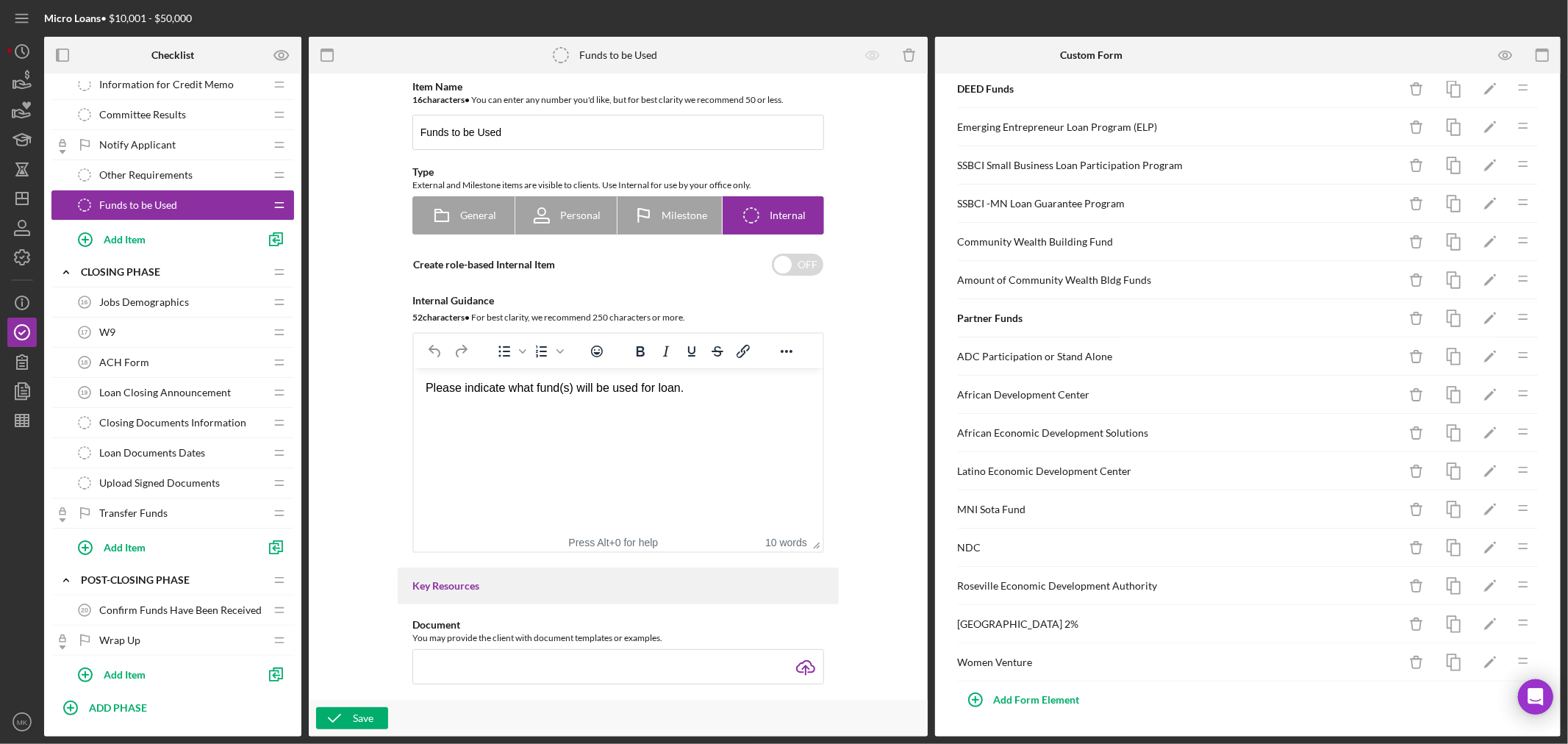
scroll to position [374, 0]
click at [1475, 355] on icon "Icon/Edit" at bounding box center [1490, 357] width 33 height 33
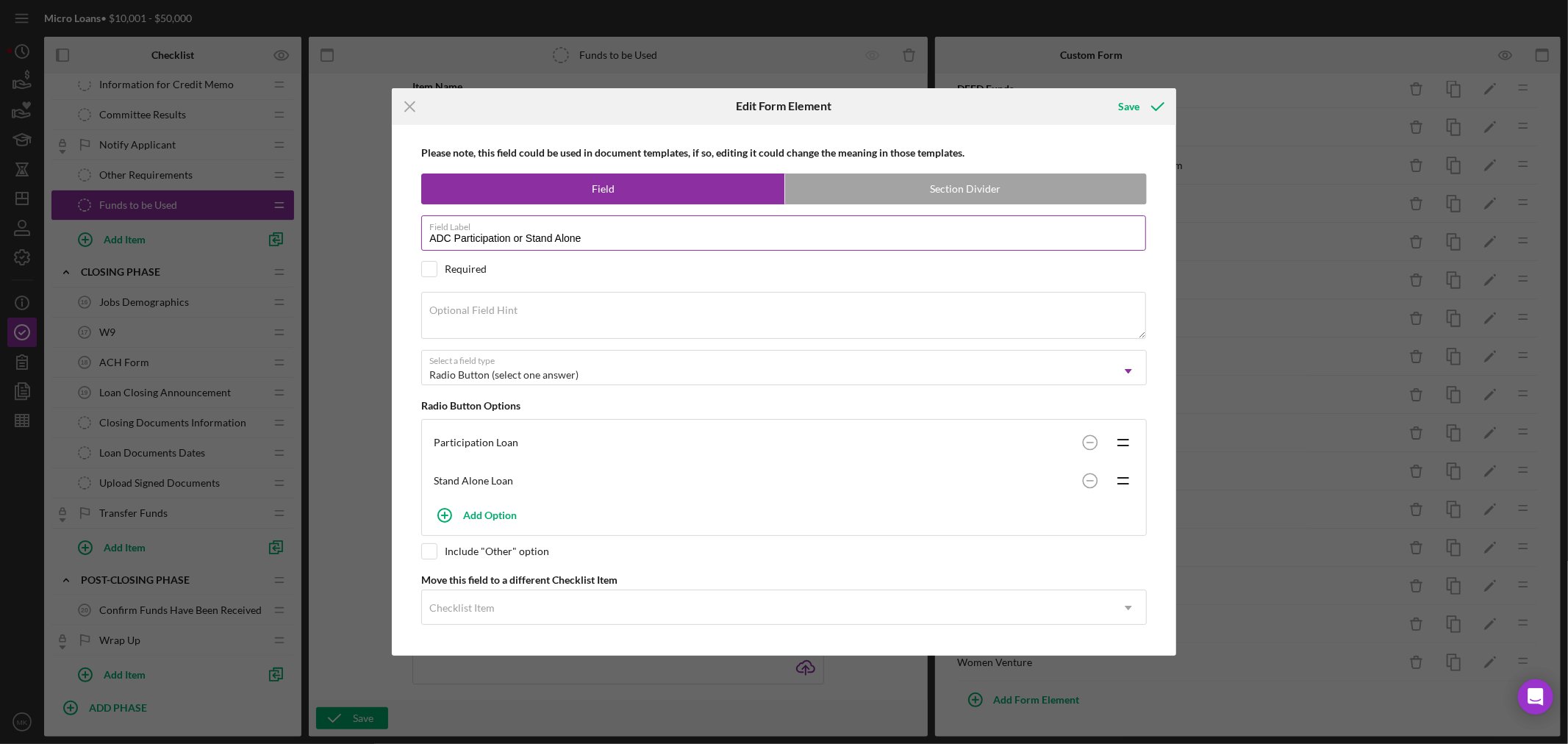
click at [644, 234] on input "ADC Participation or Stand Alone" at bounding box center [783, 234] width 725 height 36
type input "ADC Participation or Stand Alone Loan"
click at [1088, 440] on circle at bounding box center [1090, 443] width 14 height 14
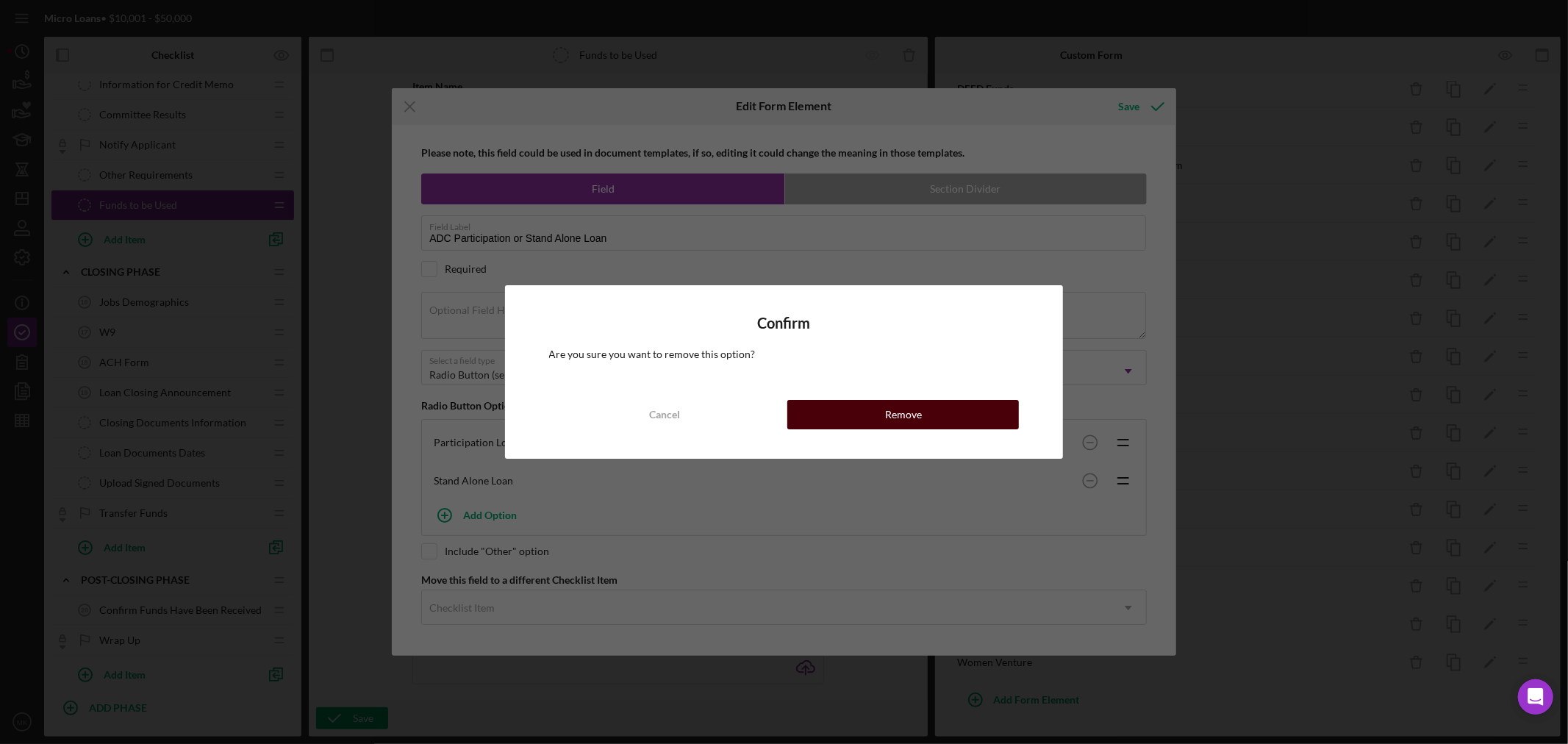
click at [931, 414] on button "Remove" at bounding box center [903, 415] width 232 height 29
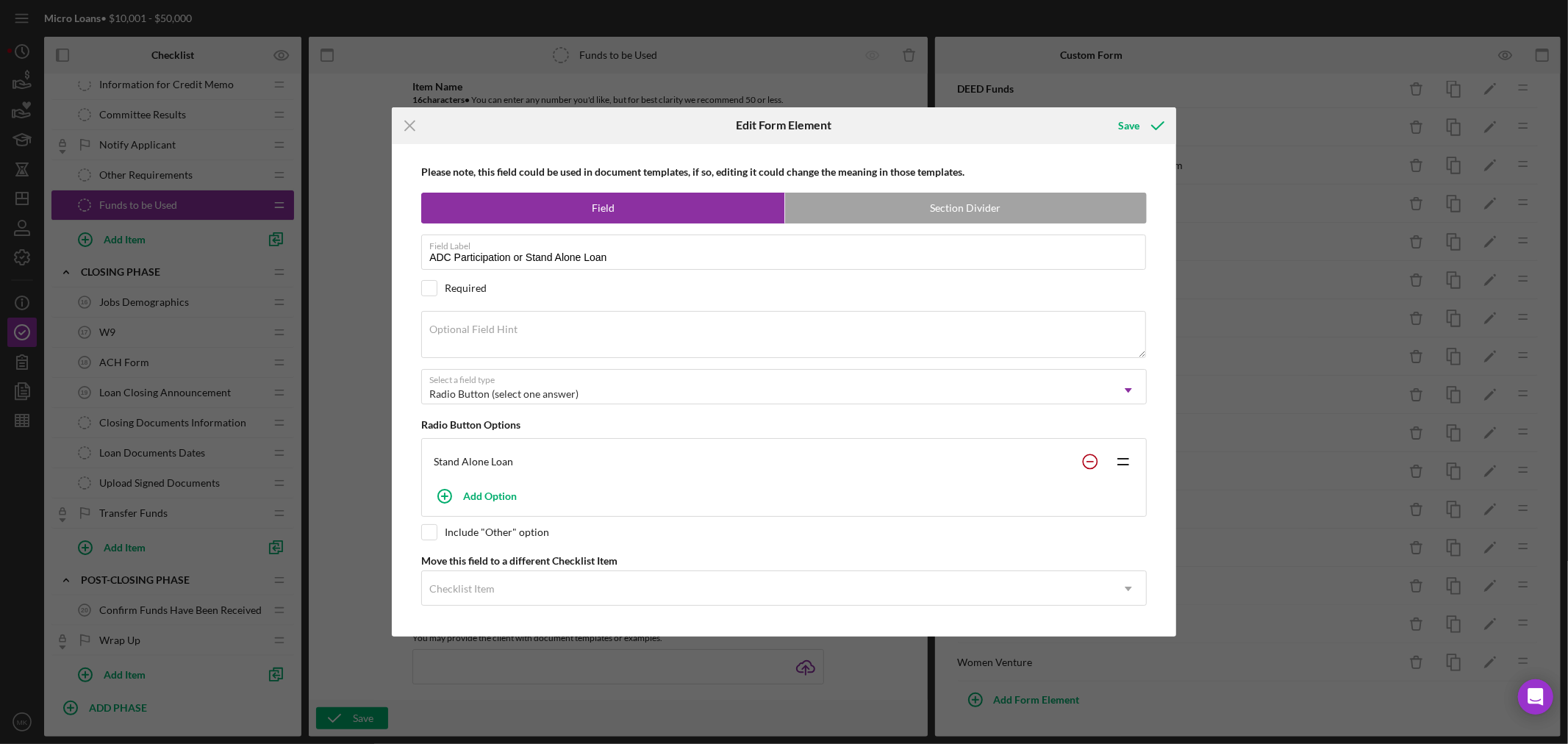
click at [1088, 461] on circle at bounding box center [1090, 462] width 14 height 14
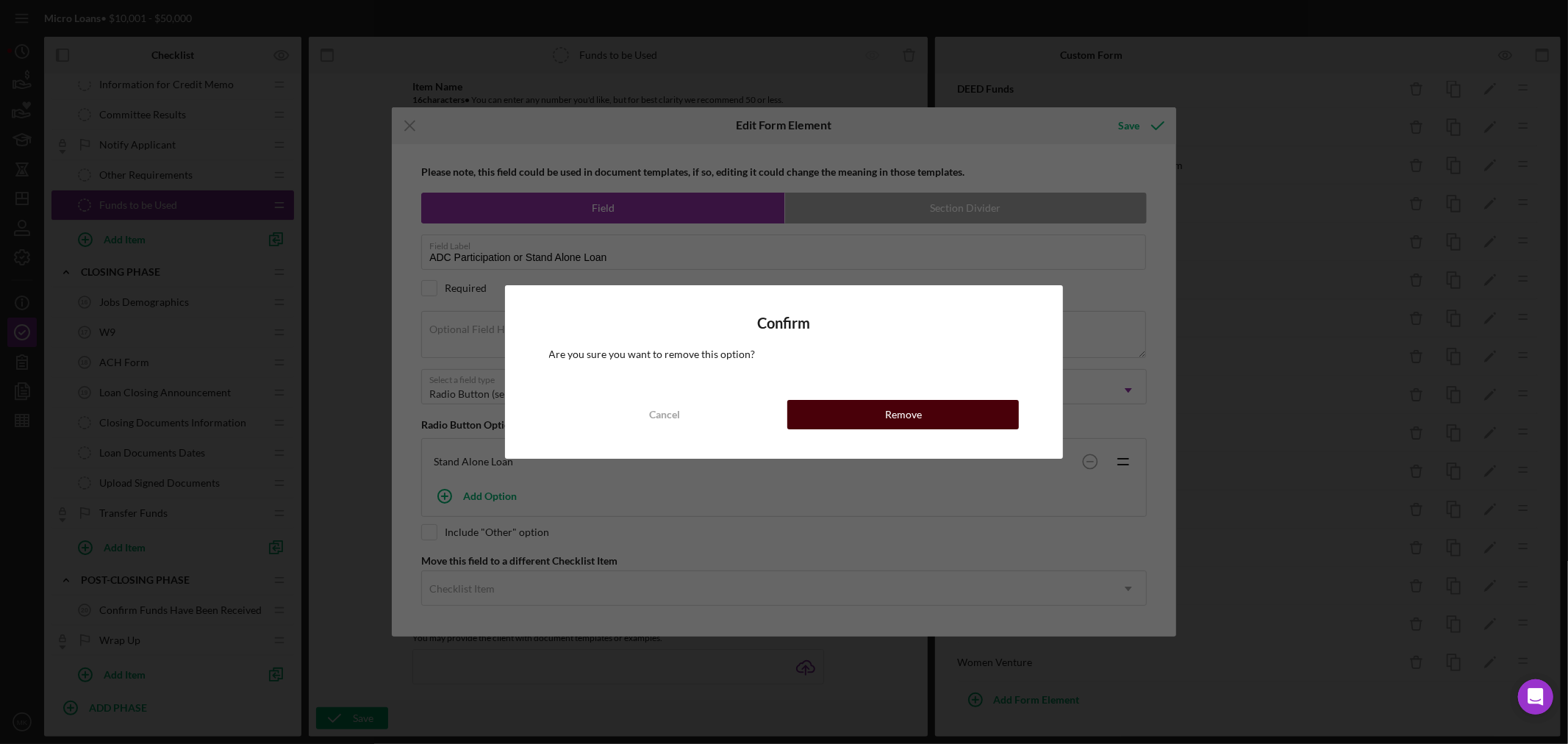
click at [908, 414] on div "Remove" at bounding box center [903, 415] width 36 height 29
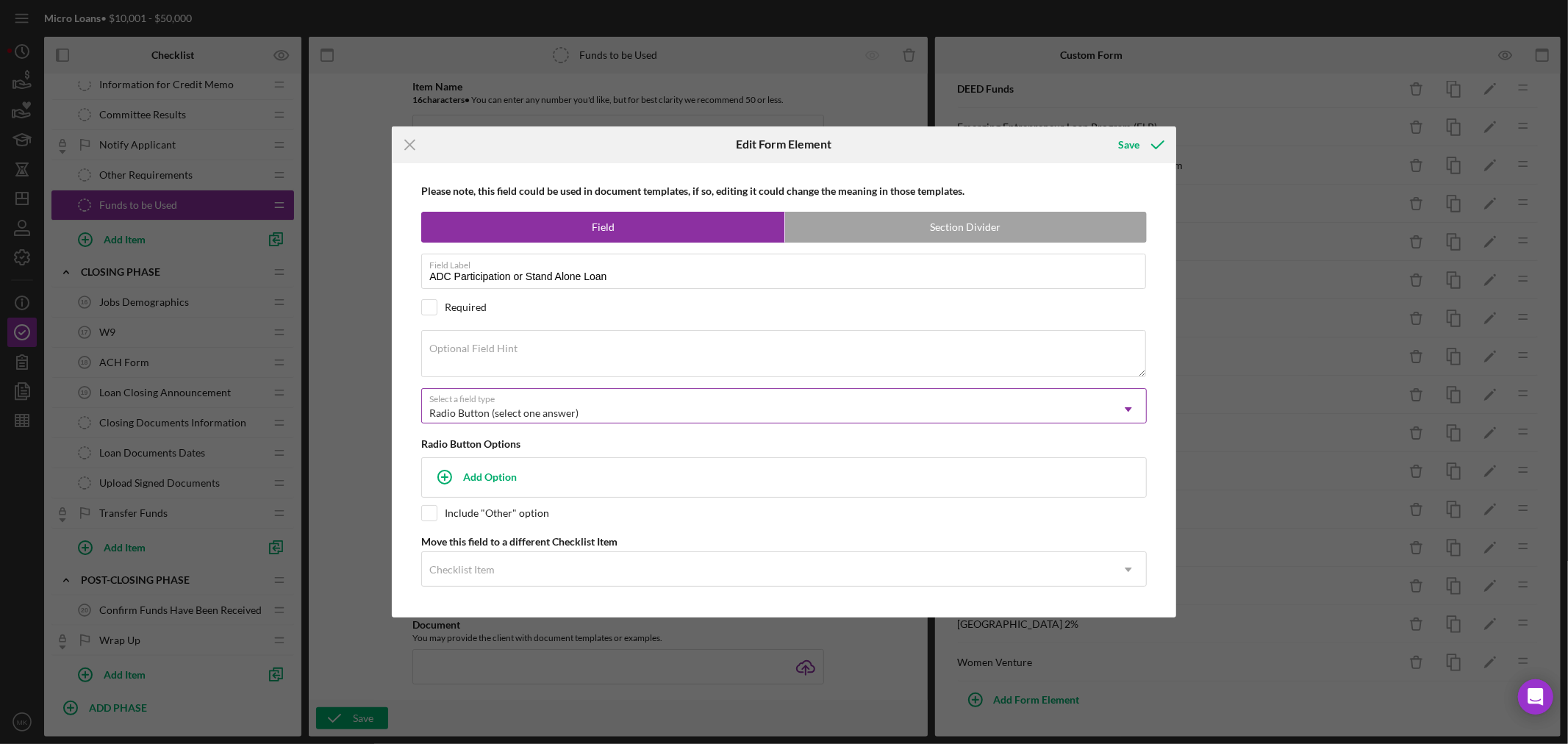
click at [1129, 408] on icon "Icon/Dropdown Arrow" at bounding box center [1129, 410] width 36 height 36
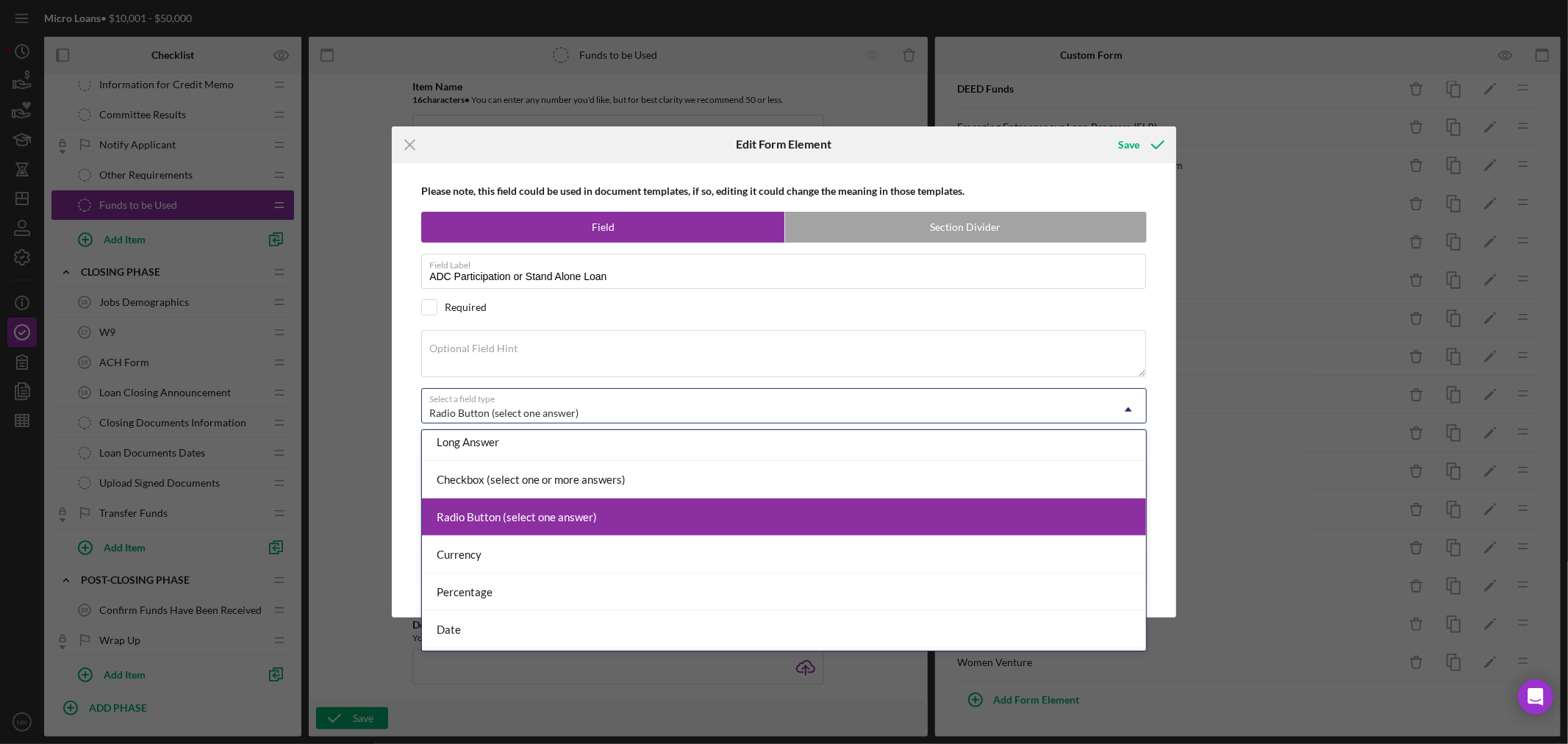
scroll to position [0, 0]
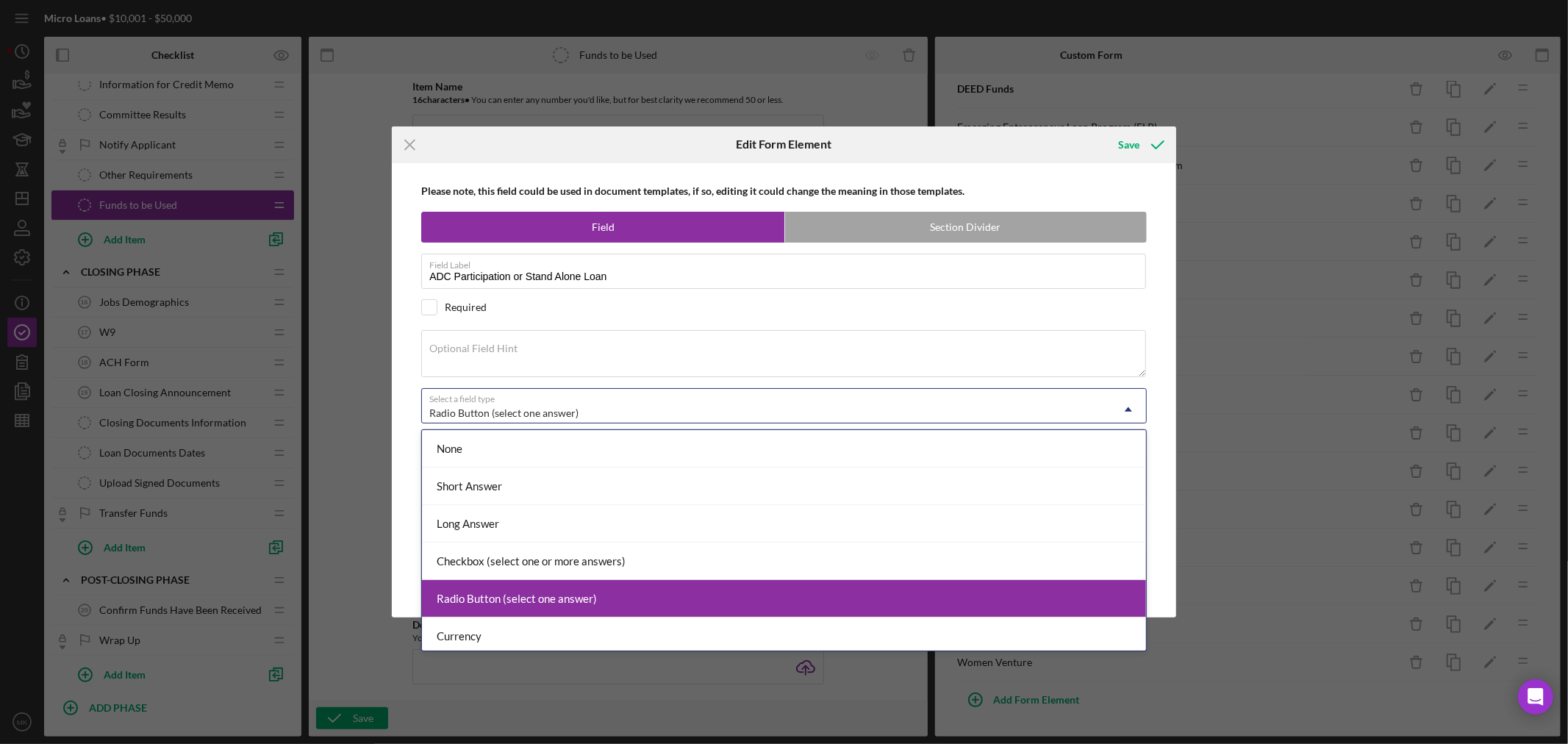
click at [1079, 598] on div "Radio Button (select one answer)" at bounding box center [784, 599] width 724 height 37
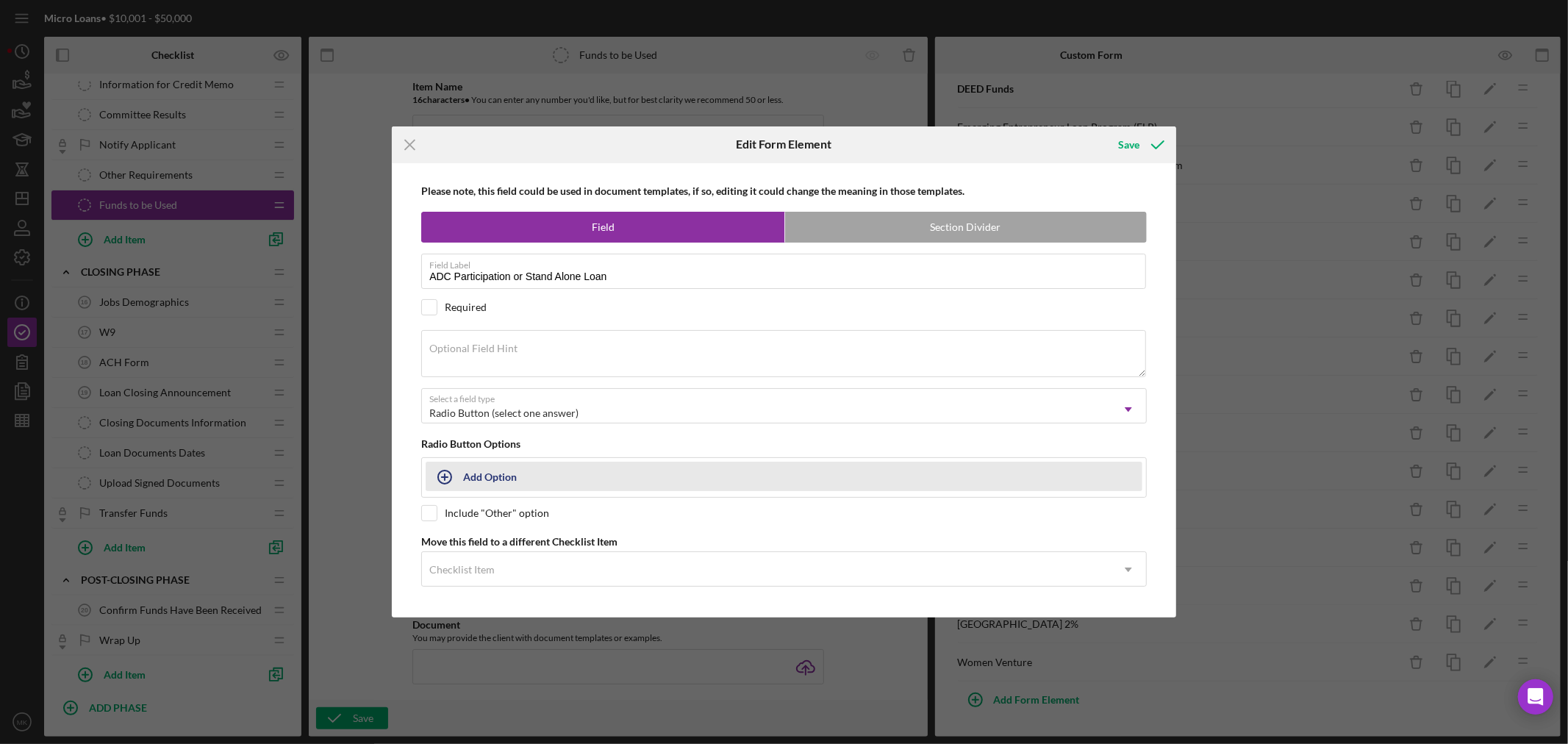
click at [492, 476] on div "Add Option" at bounding box center [489, 476] width 54 height 28
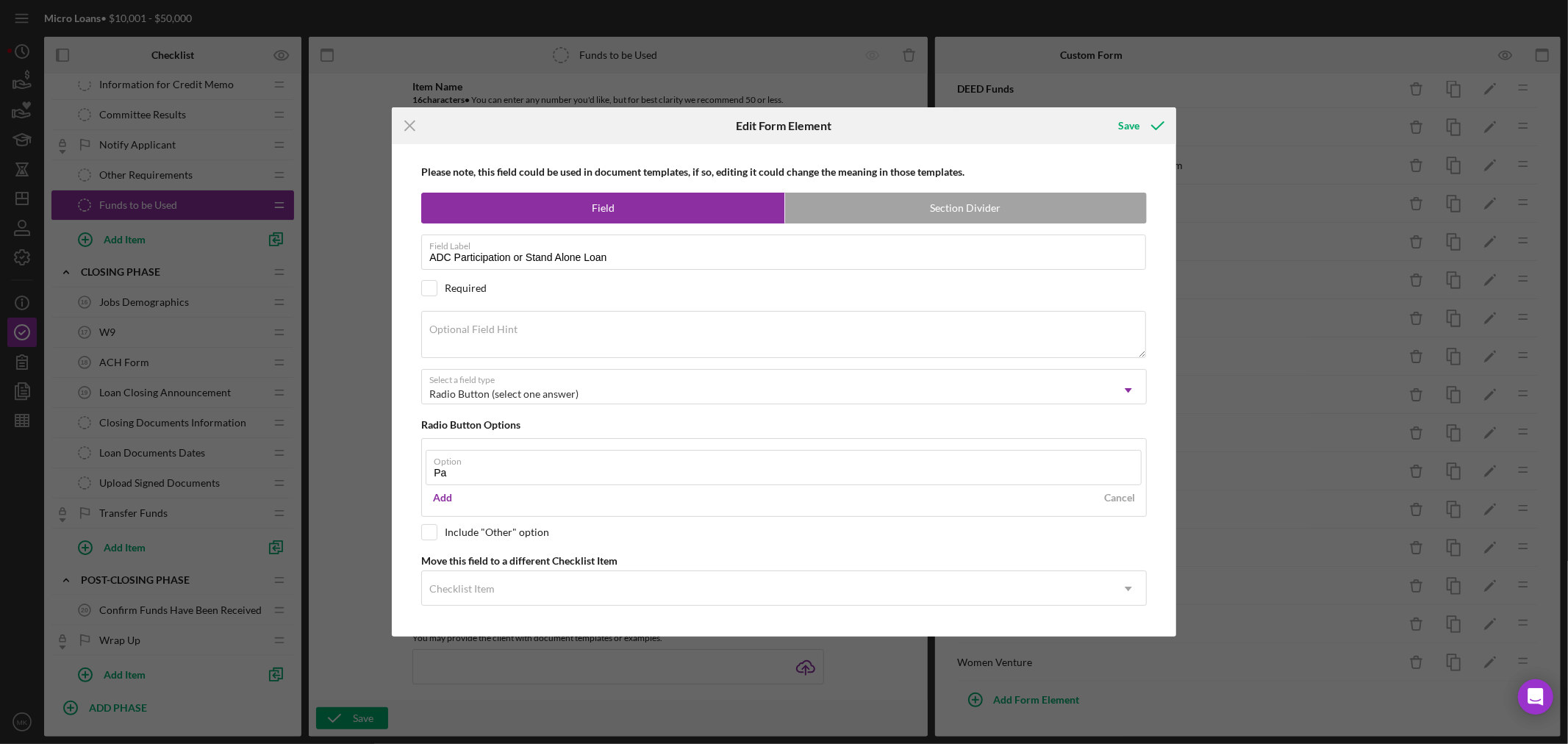
type input "P"
type input "ADC Purchasing a Participation from MCCD"
click at [444, 500] on div "Add" at bounding box center [442, 498] width 19 height 22
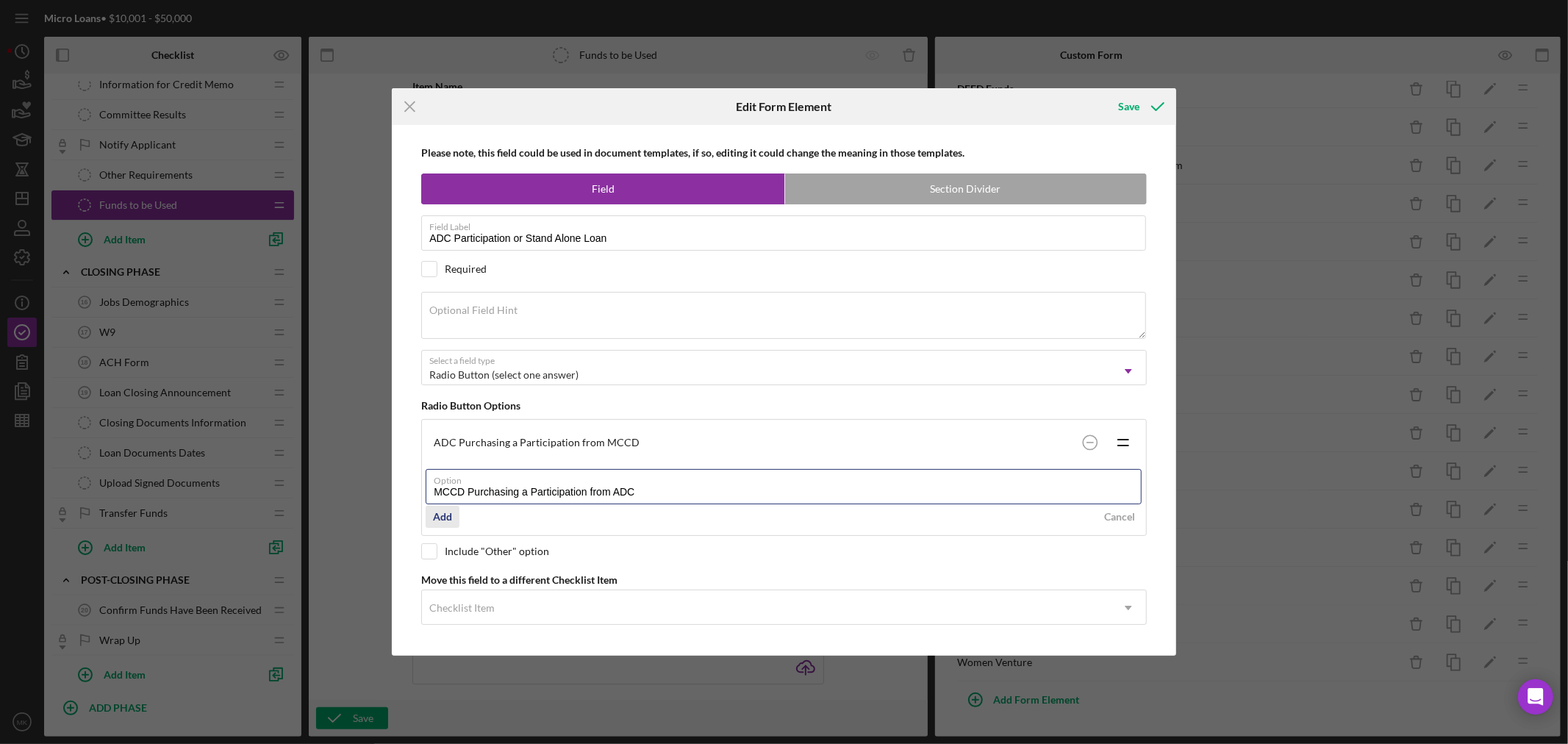
type input "MCCD Purchasing a Participation from ADC"
click at [447, 515] on div "Add" at bounding box center [442, 517] width 19 height 22
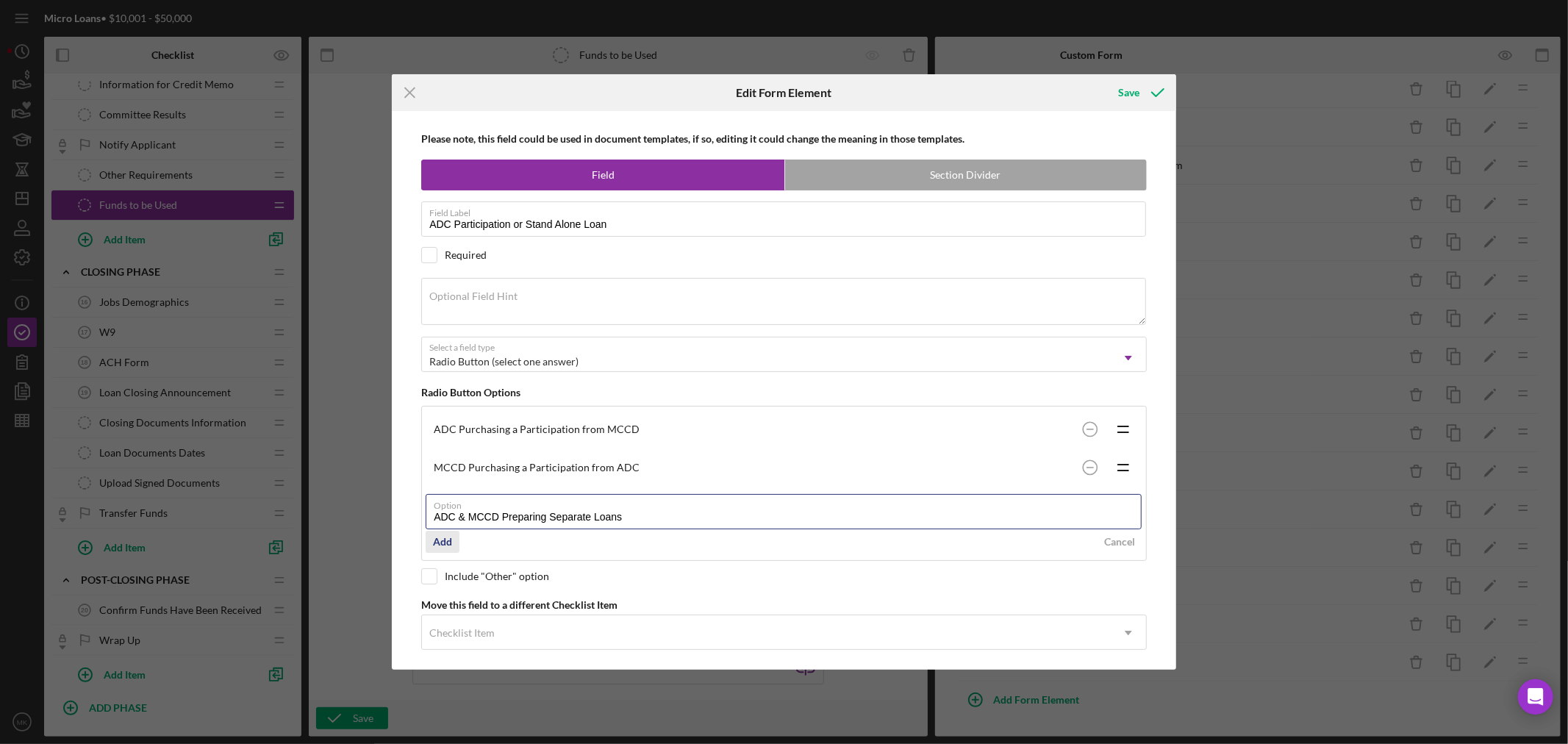
type input "ADC & MCCD Preparing Separate Loans"
click at [441, 542] on div "Add" at bounding box center [442, 542] width 19 height 22
click at [534, 297] on textarea "Optional Field Hint" at bounding box center [783, 301] width 725 height 47
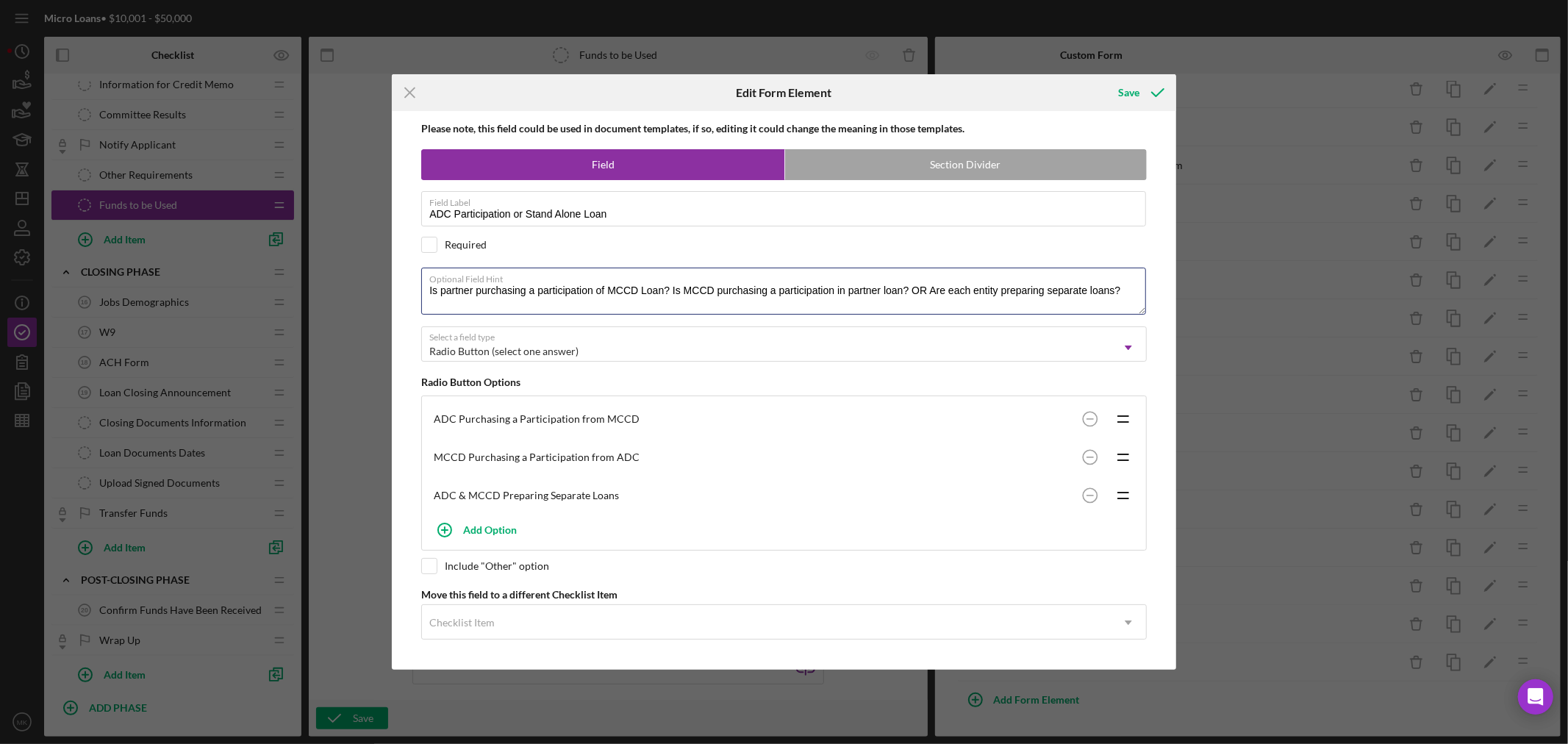
scroll to position [12, 0]
type textarea "Is partner purchasing a participation of MCCD Loan? Is MCCD purchasing a partic…"
click at [1128, 92] on div "Save" at bounding box center [1128, 93] width 21 height 29
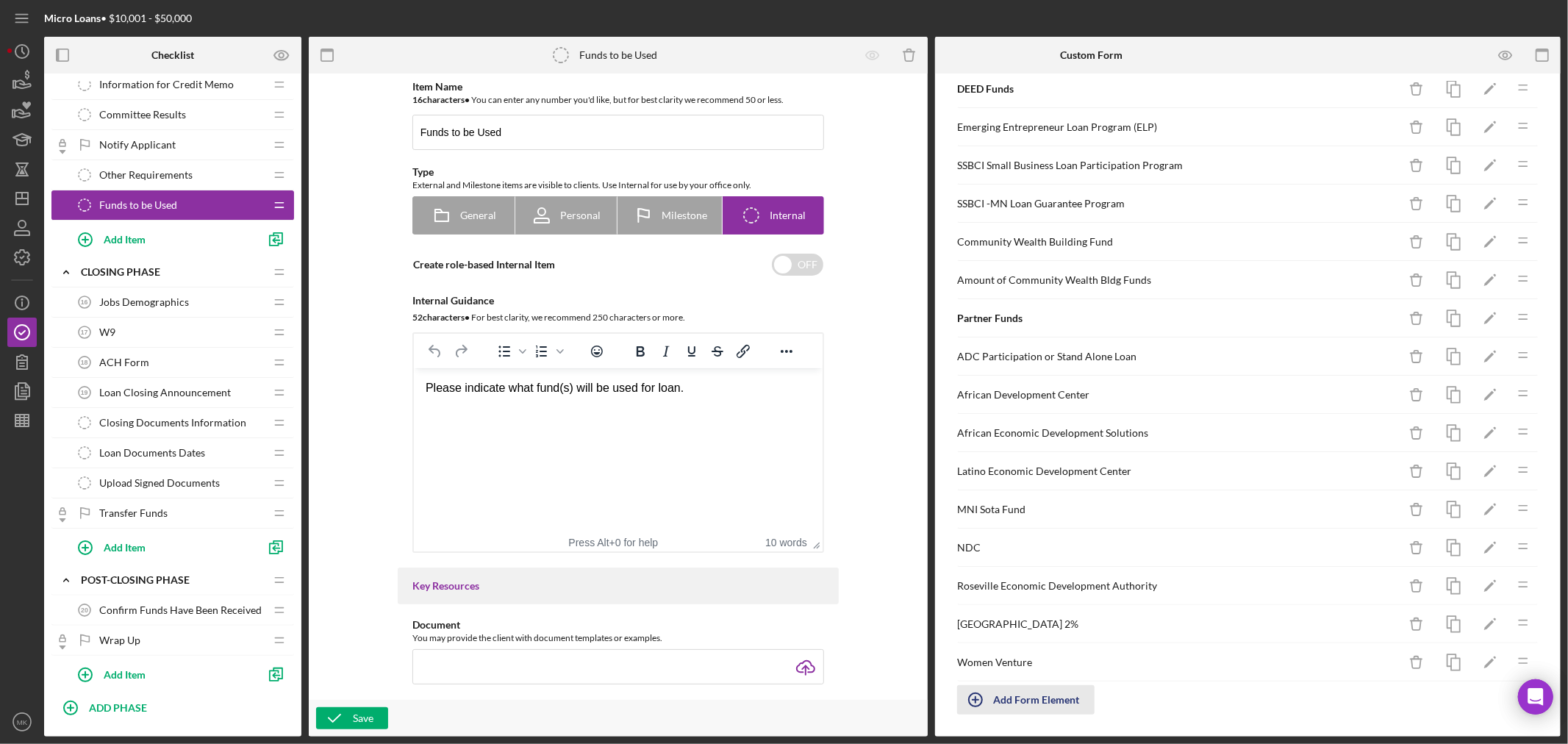
click at [1021, 699] on div "Add Form Element" at bounding box center [1037, 701] width 86 height 29
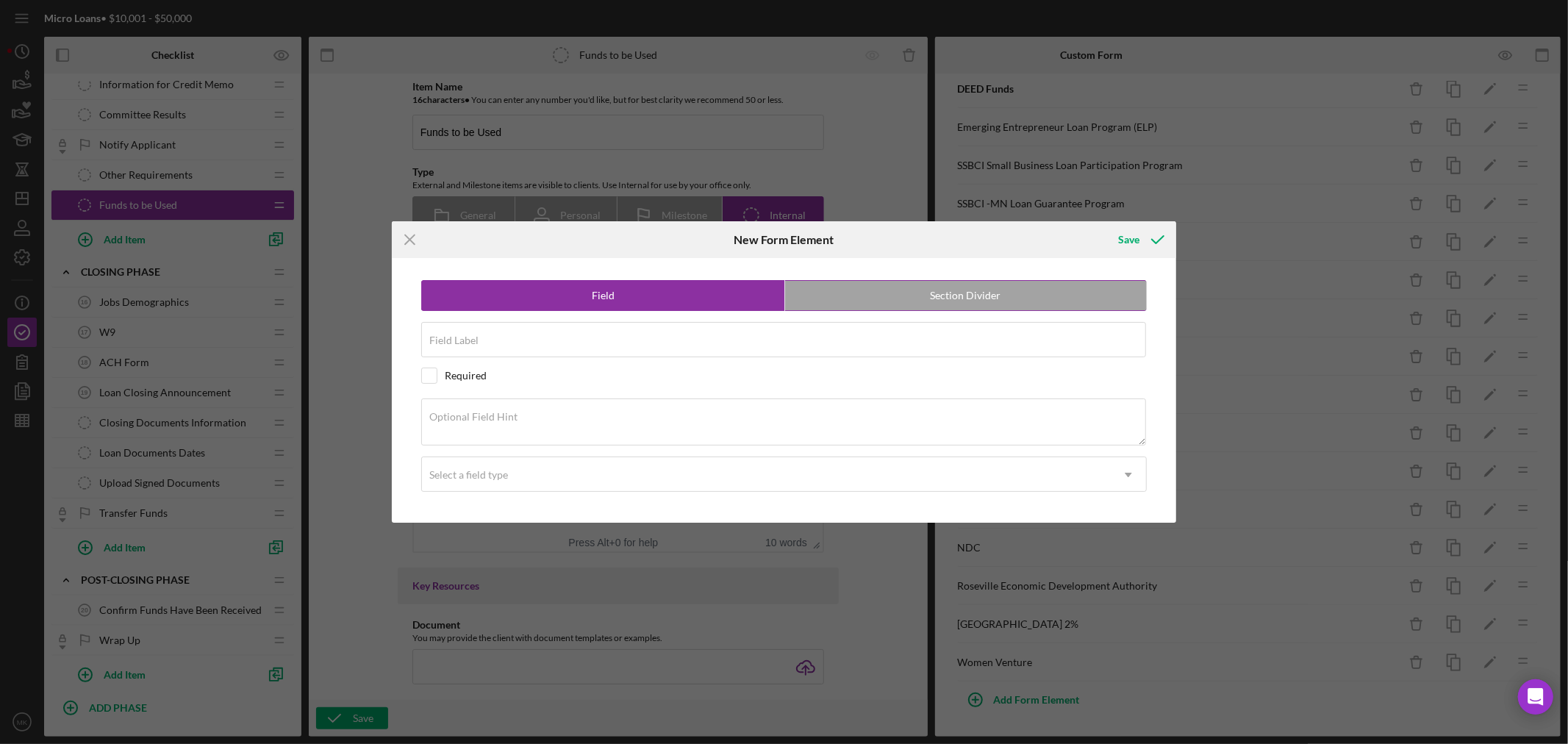
click at [972, 292] on label "Section Divider" at bounding box center [966, 296] width 361 height 29
radio input "false"
radio input "true"
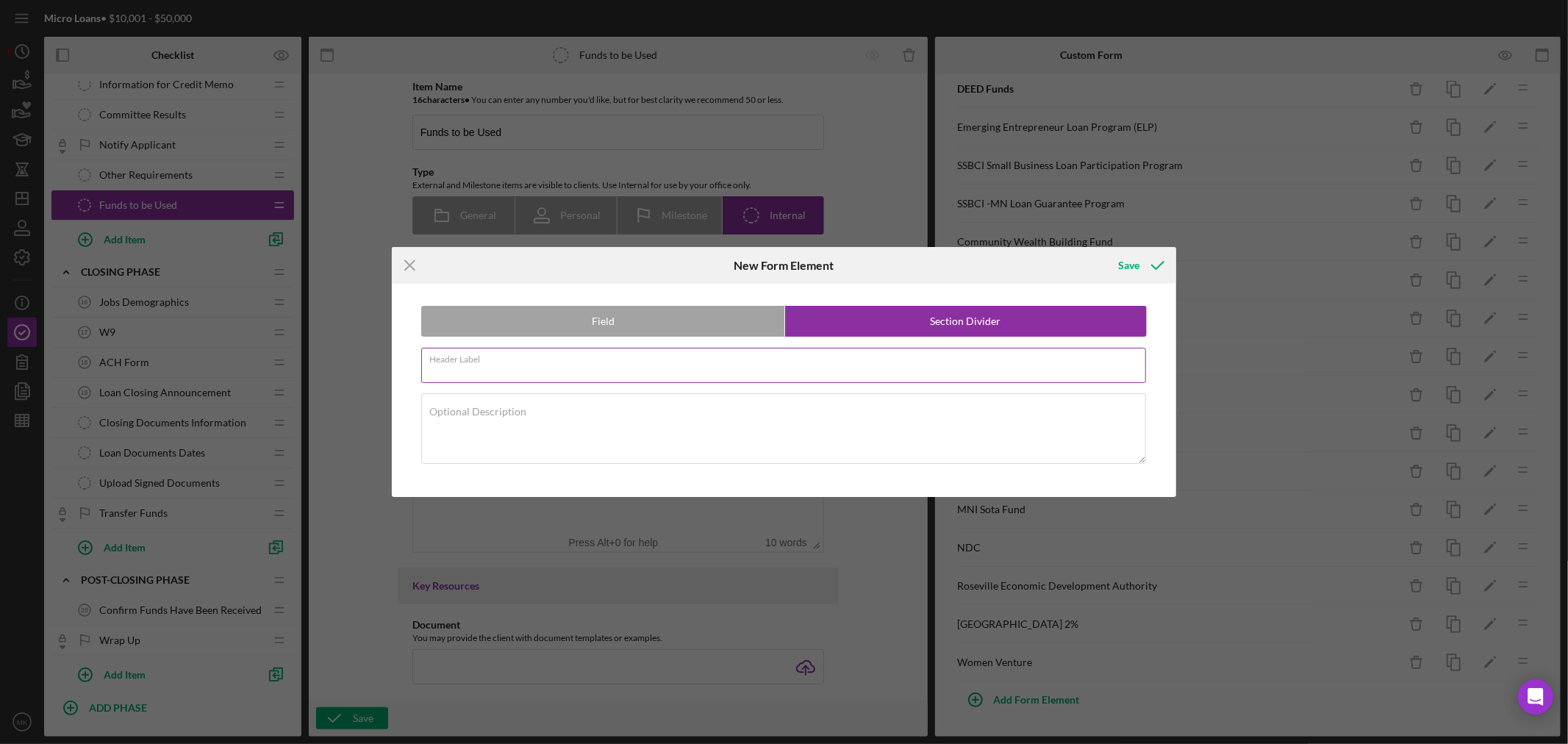
click at [525, 363] on div "Header Label Required" at bounding box center [784, 365] width 726 height 36
type input "City Programs"
click at [551, 407] on div "Optional Description" at bounding box center [784, 430] width 726 height 73
click at [1135, 261] on div "Save" at bounding box center [1128, 265] width 21 height 29
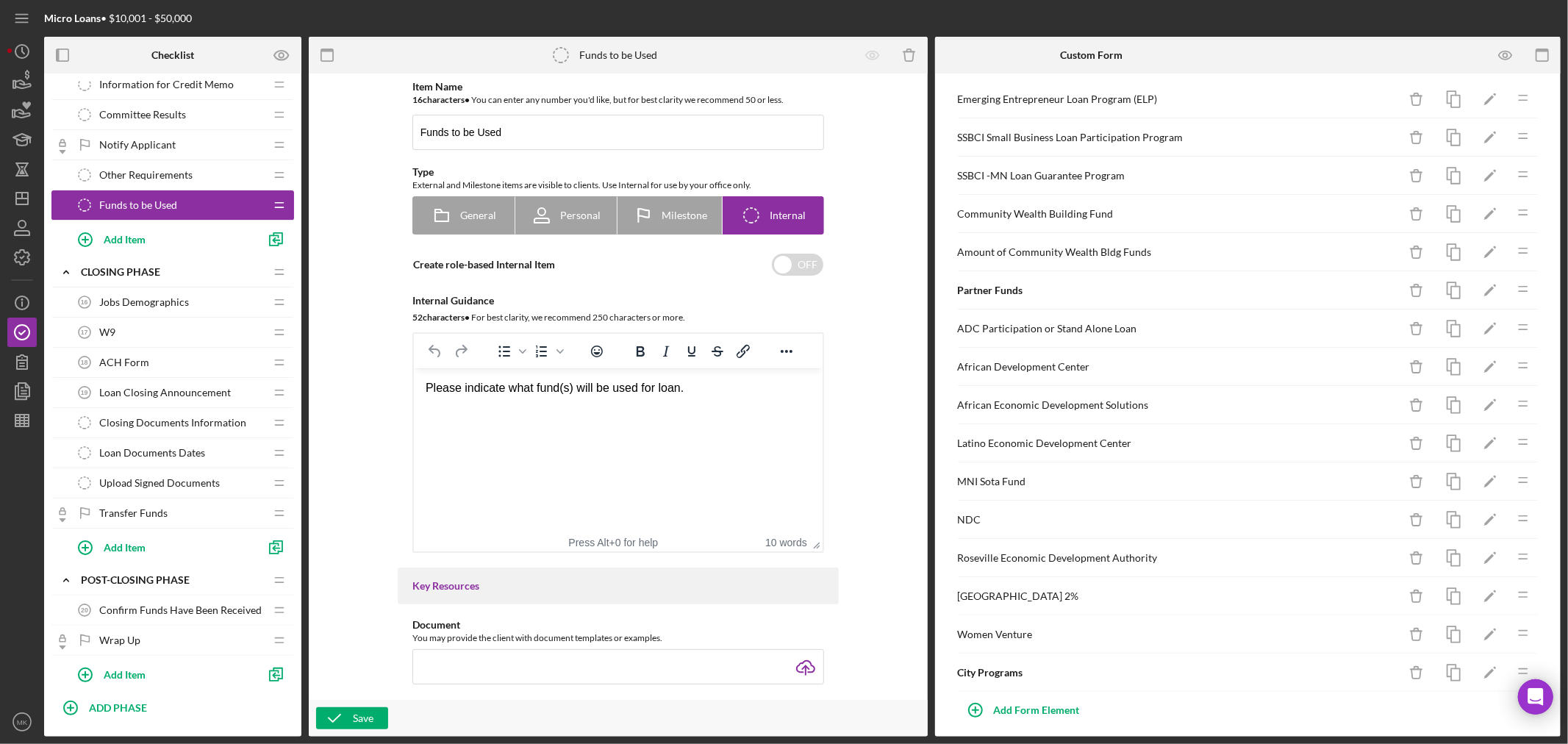
scroll to position [413, 0]
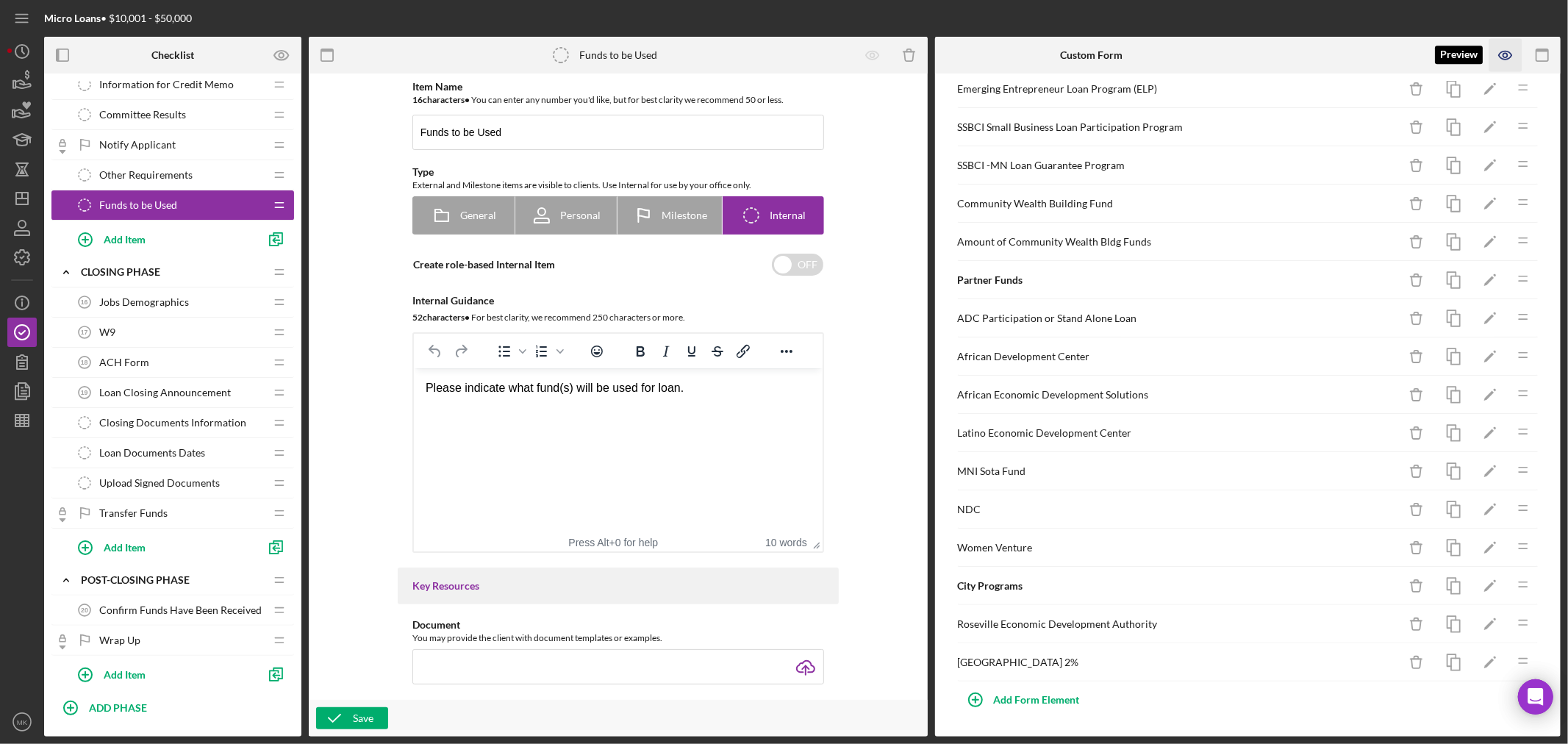
click at [1509, 52] on icon "button" at bounding box center [1505, 55] width 13 height 8
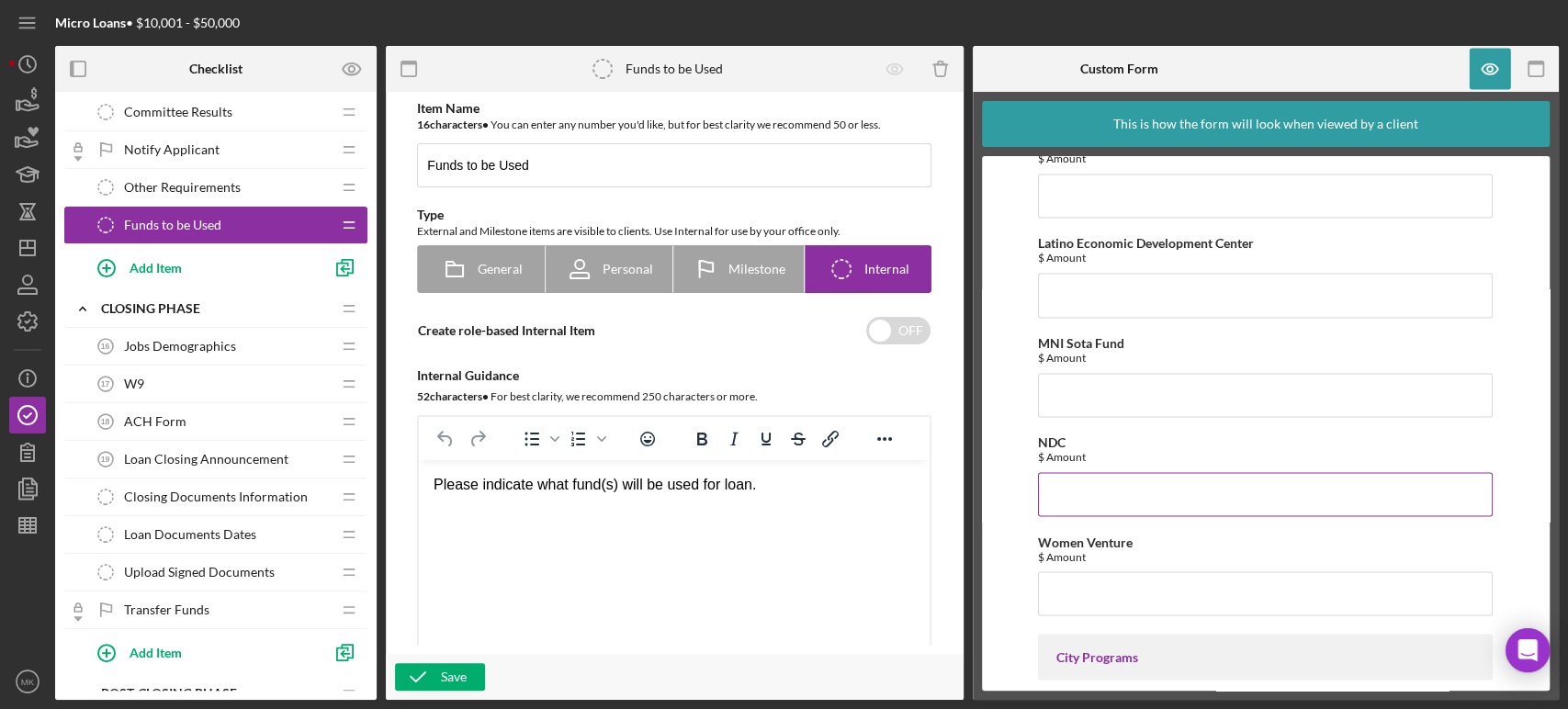
scroll to position [1956, 0]
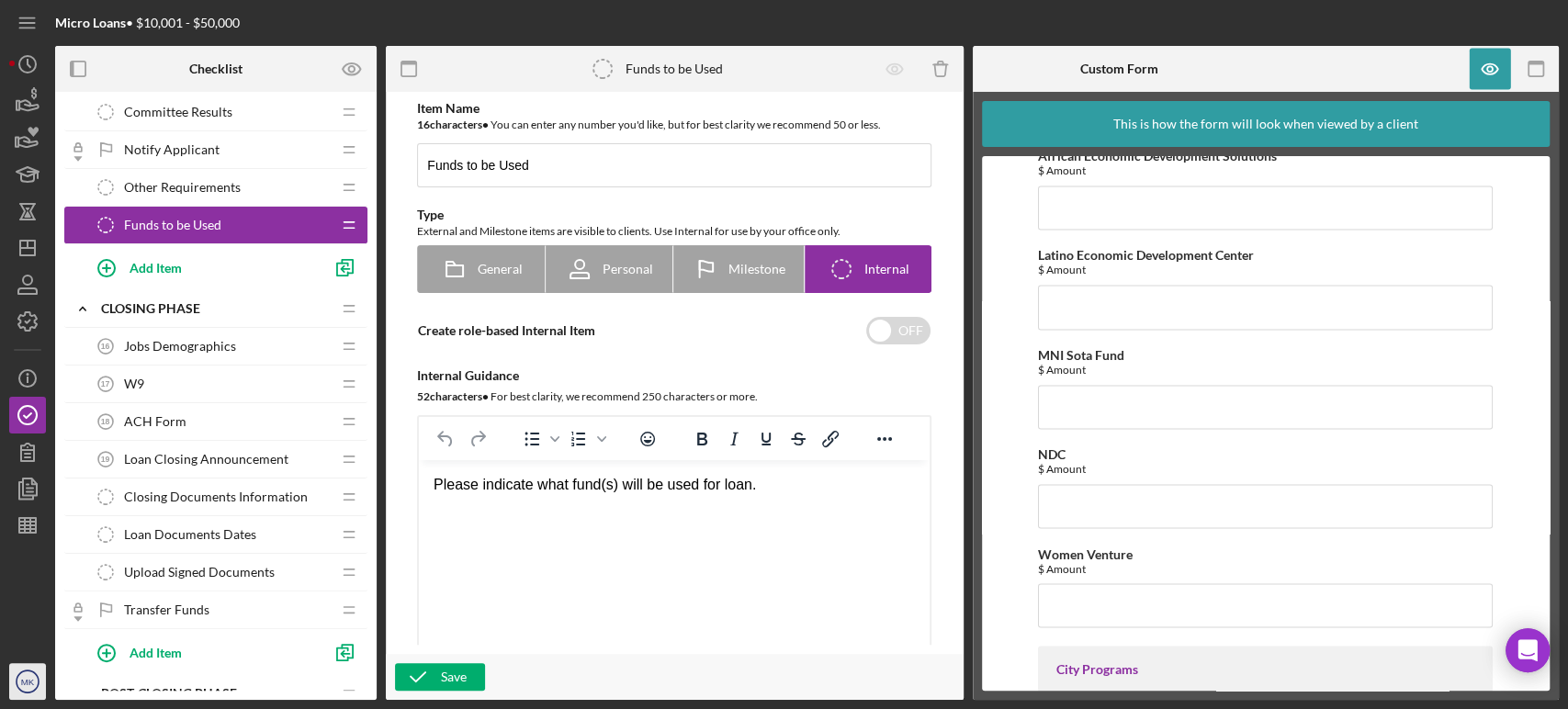
click at [29, 679] on text "MK" at bounding box center [28, 682] width 14 height 10
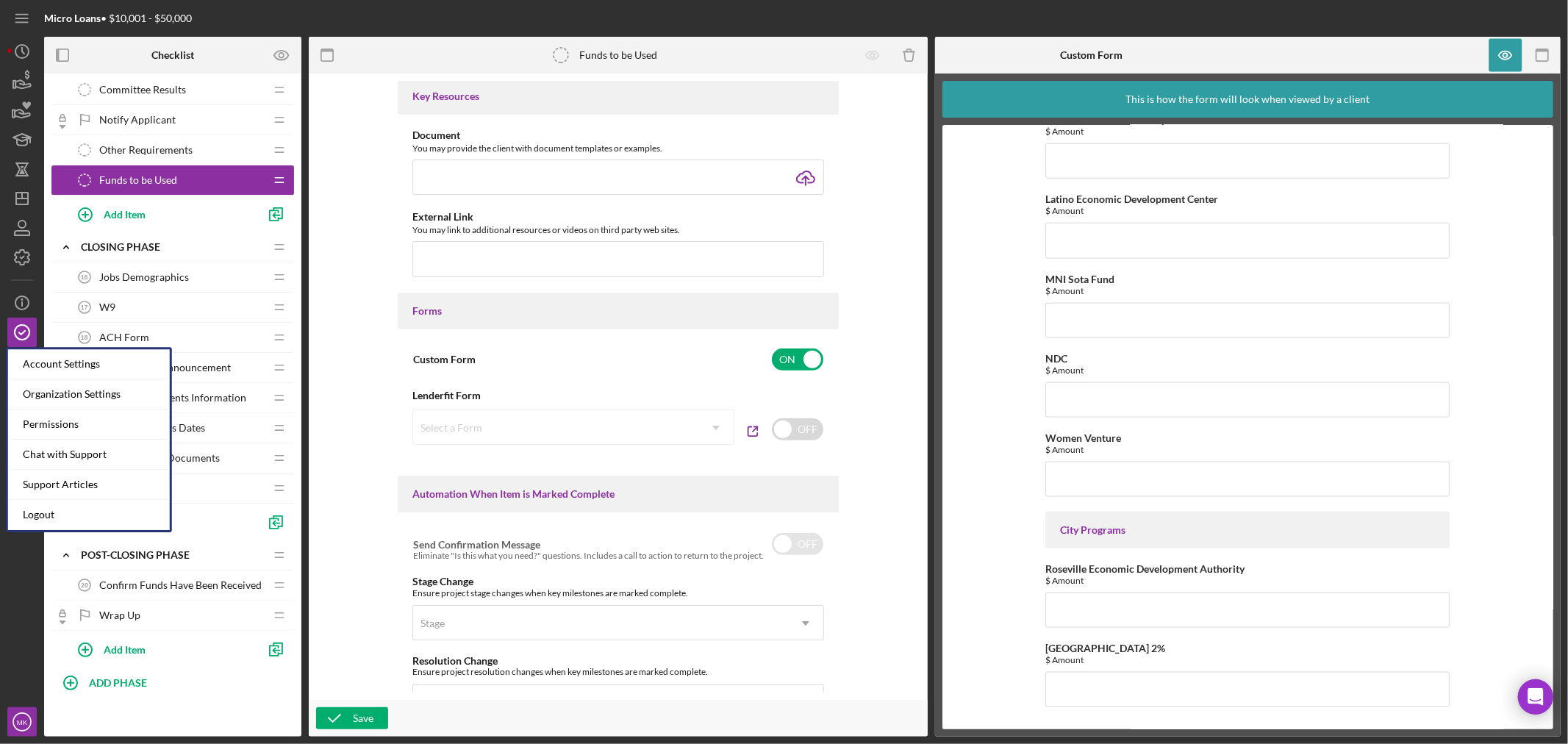
scroll to position [1576, 0]
click at [30, 722] on icon "MK" at bounding box center [22, 722] width 29 height 36
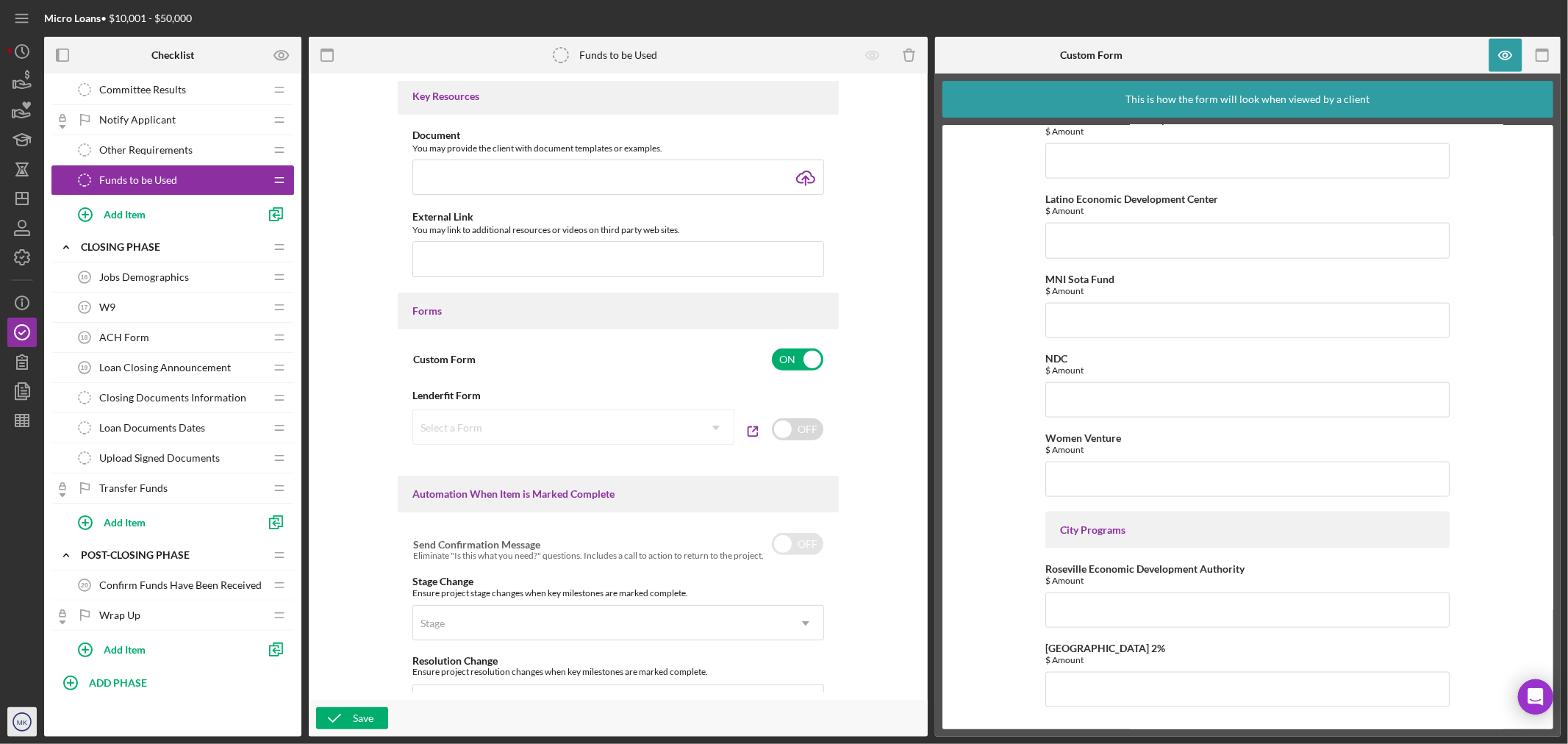
click at [30, 722] on icon "MK" at bounding box center [22, 722] width 29 height 36
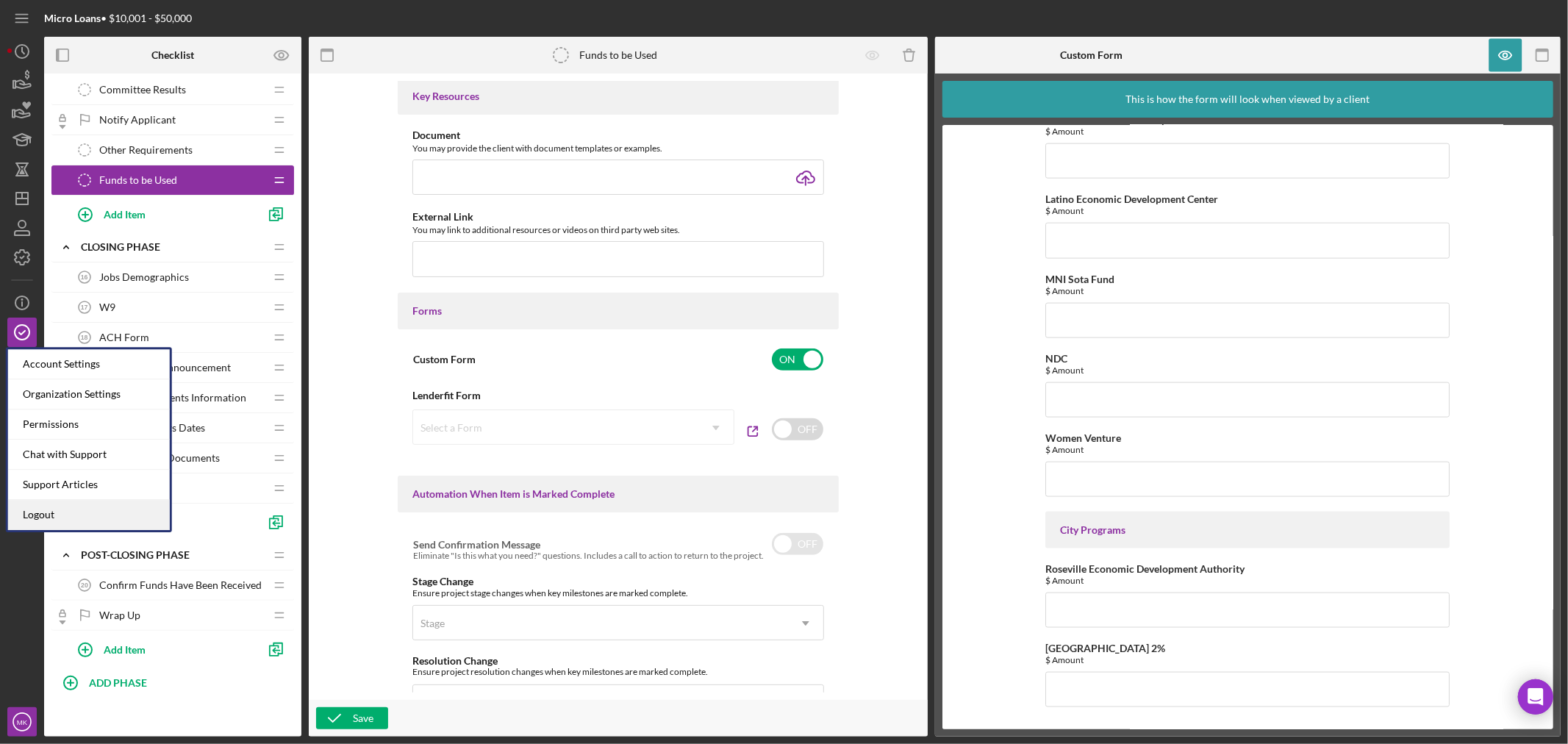
click at [104, 516] on link "Logout" at bounding box center [88, 515] width 162 height 30
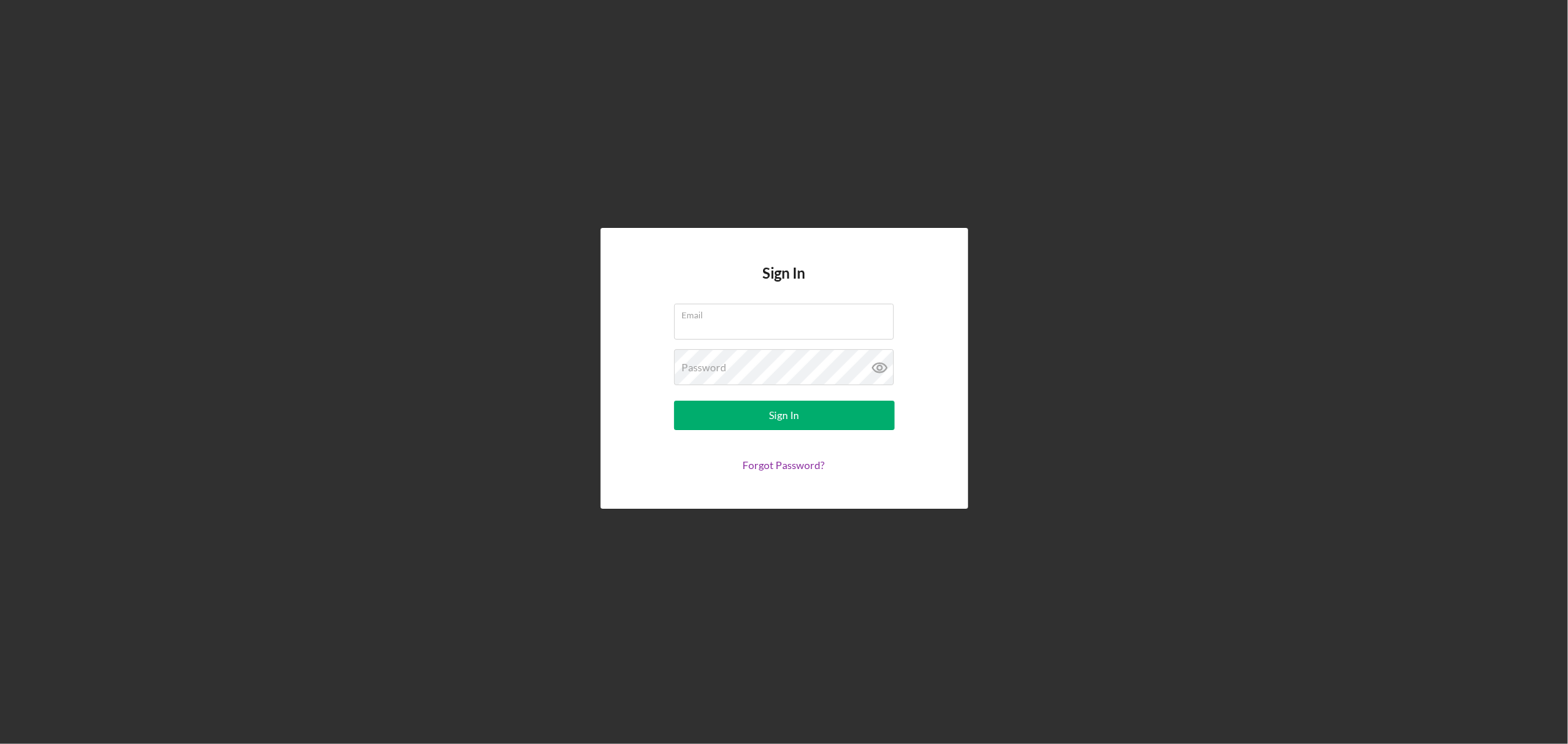
type input "[EMAIL_ADDRESS][DOMAIN_NAME]"
